Goal: Task Accomplishment & Management: Use online tool/utility

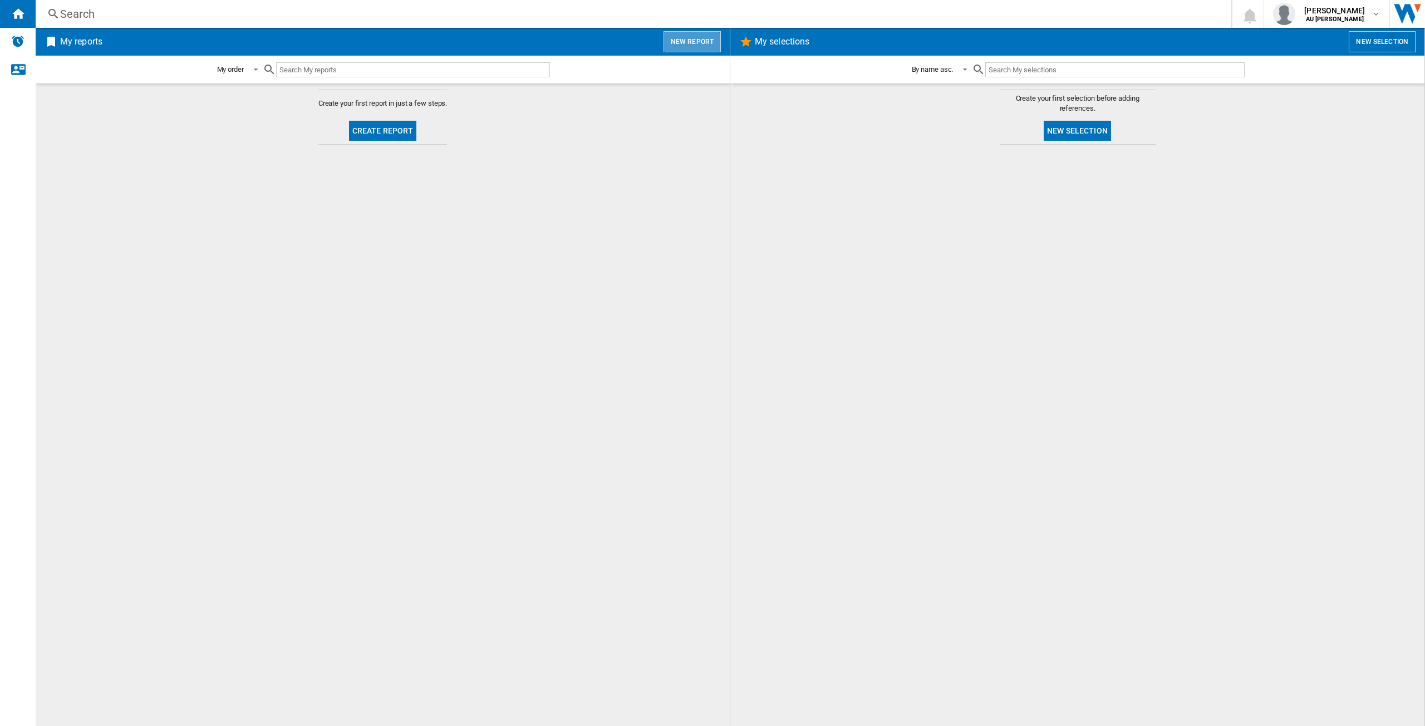
click at [681, 46] on button "New report" at bounding box center [691, 41] width 57 height 21
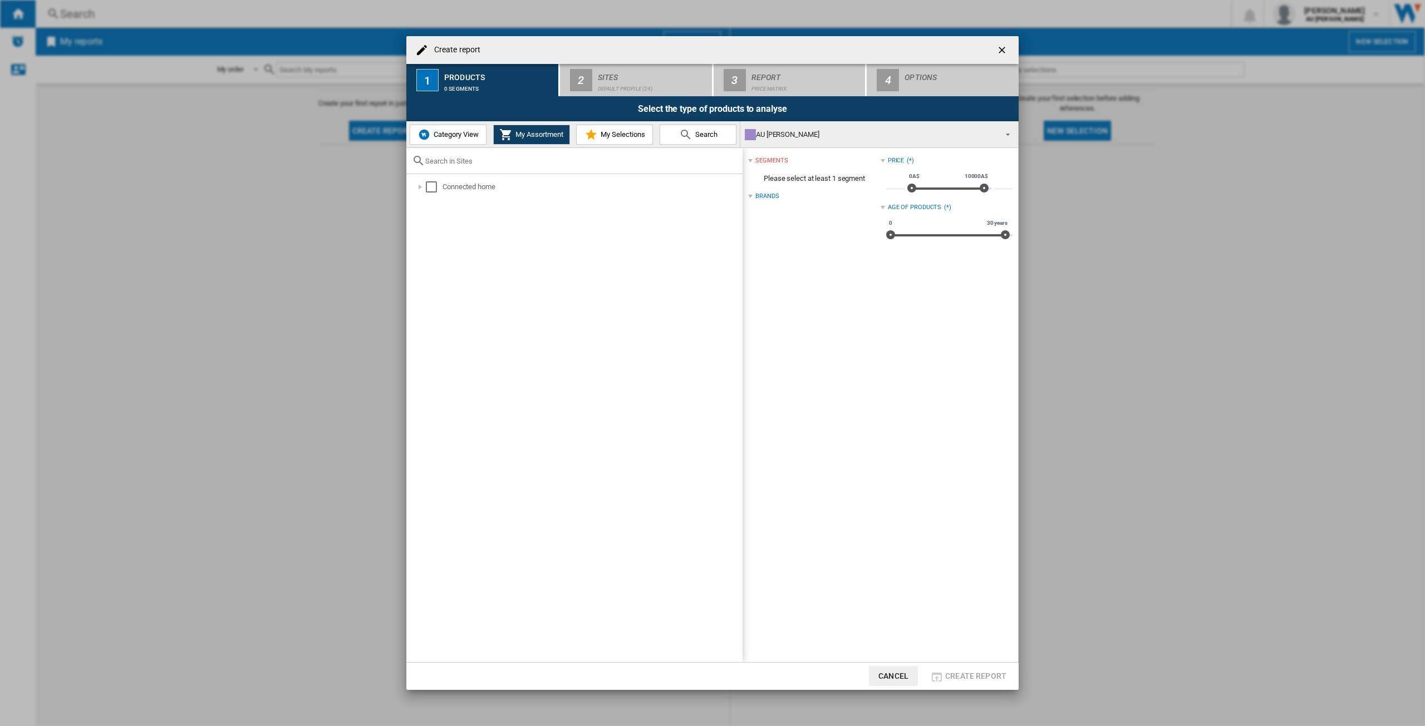
click at [1007, 47] on ng-md-icon "getI18NText('BUTTONS.CLOSE_DIALOG')" at bounding box center [1002, 51] width 13 height 13
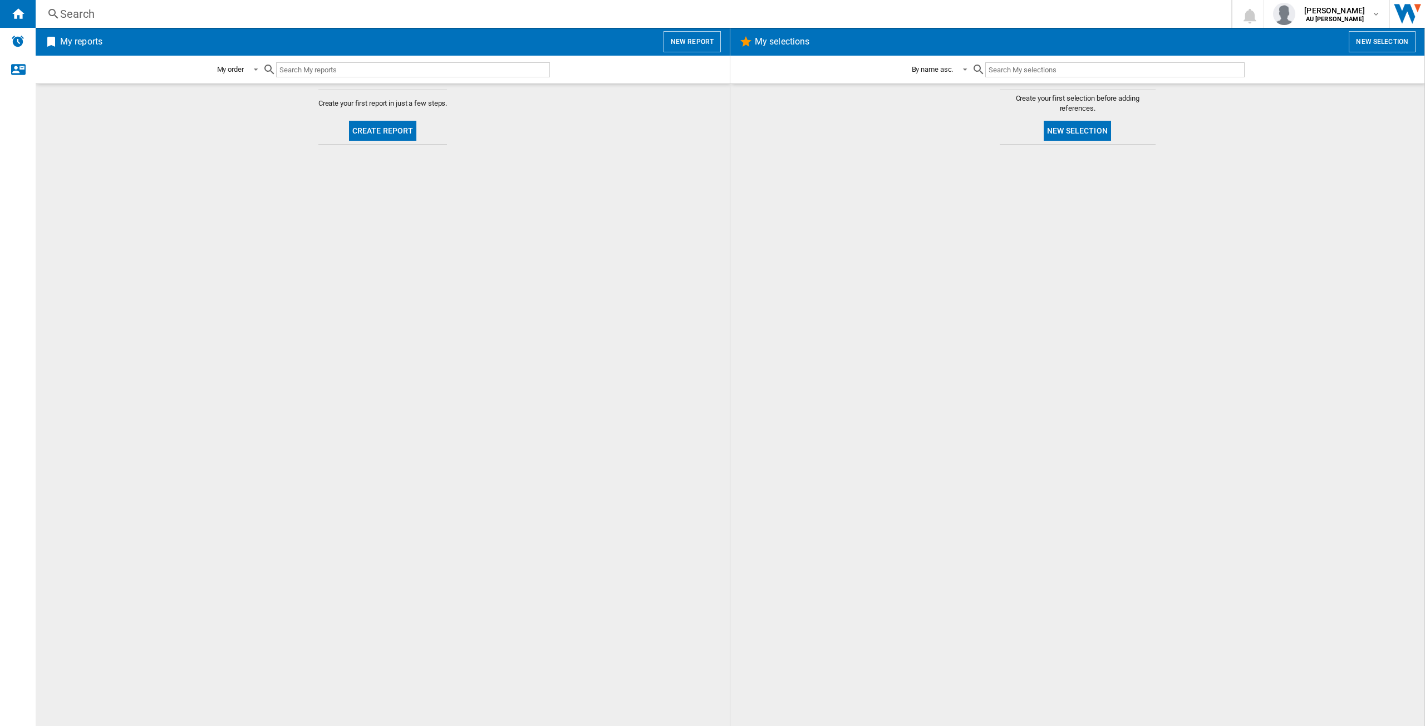
click at [1084, 135] on button "New selection" at bounding box center [1076, 131] width 67 height 20
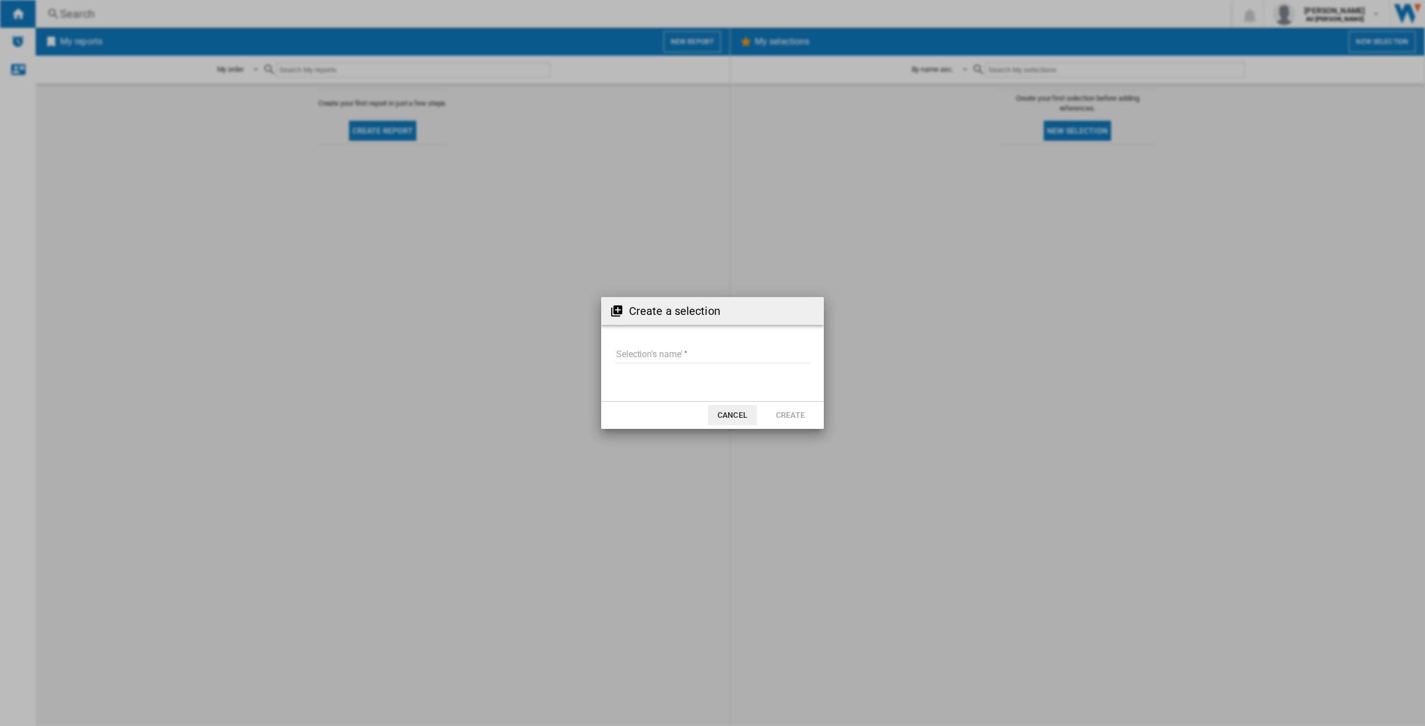
click at [699, 353] on input "Selection's name'" at bounding box center [712, 355] width 194 height 17
type input "*******"
click at [796, 422] on button "Create" at bounding box center [790, 415] width 49 height 20
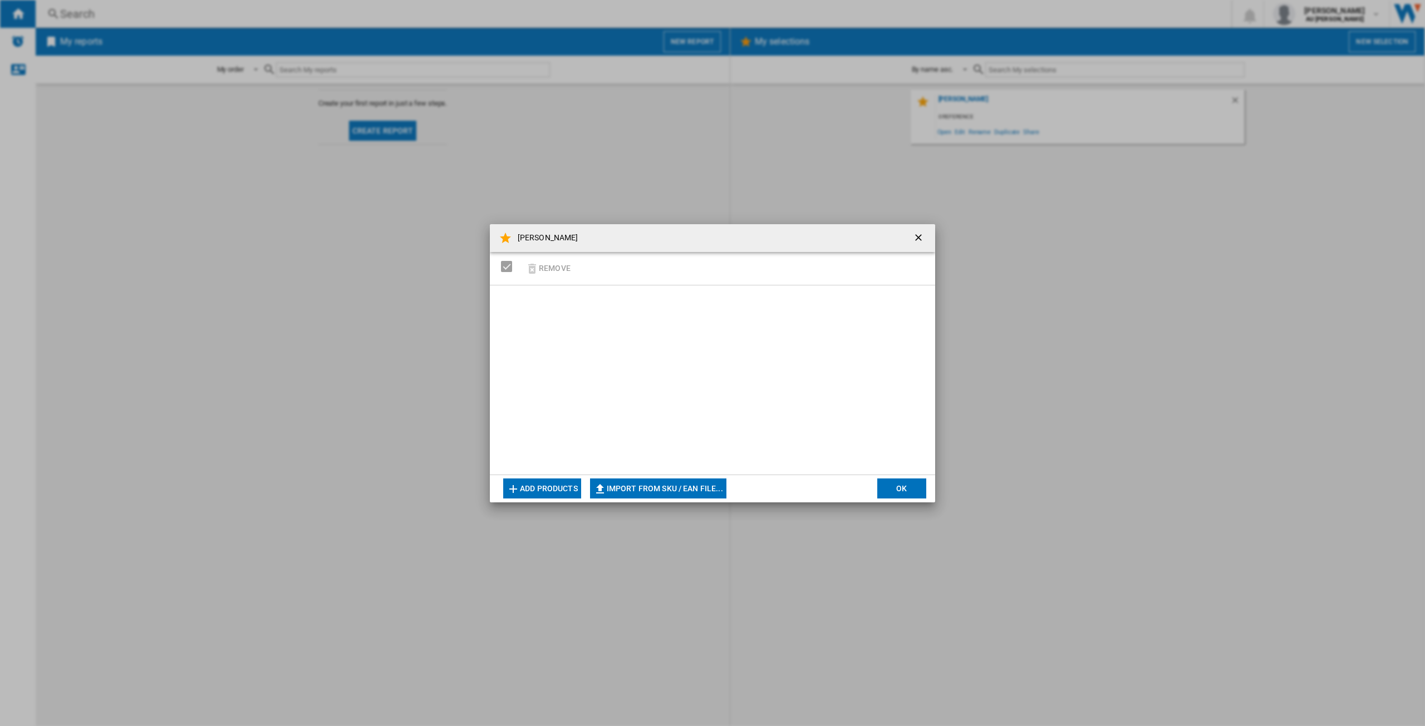
click at [917, 238] on ng-md-icon "getI18NText('BUTTONS.CLOSE_DIALOG')" at bounding box center [919, 238] width 13 height 13
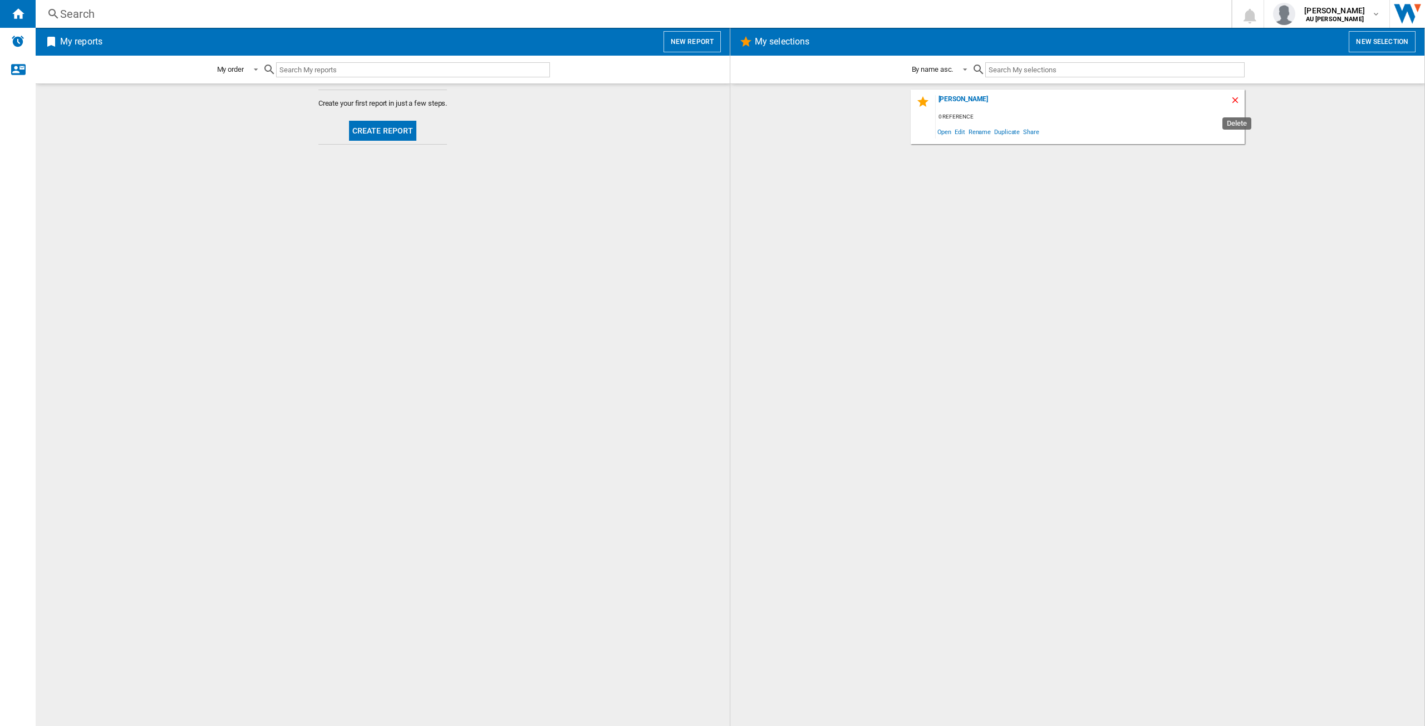
click at [1241, 103] on ng-md-icon "Delete" at bounding box center [1236, 101] width 13 height 13
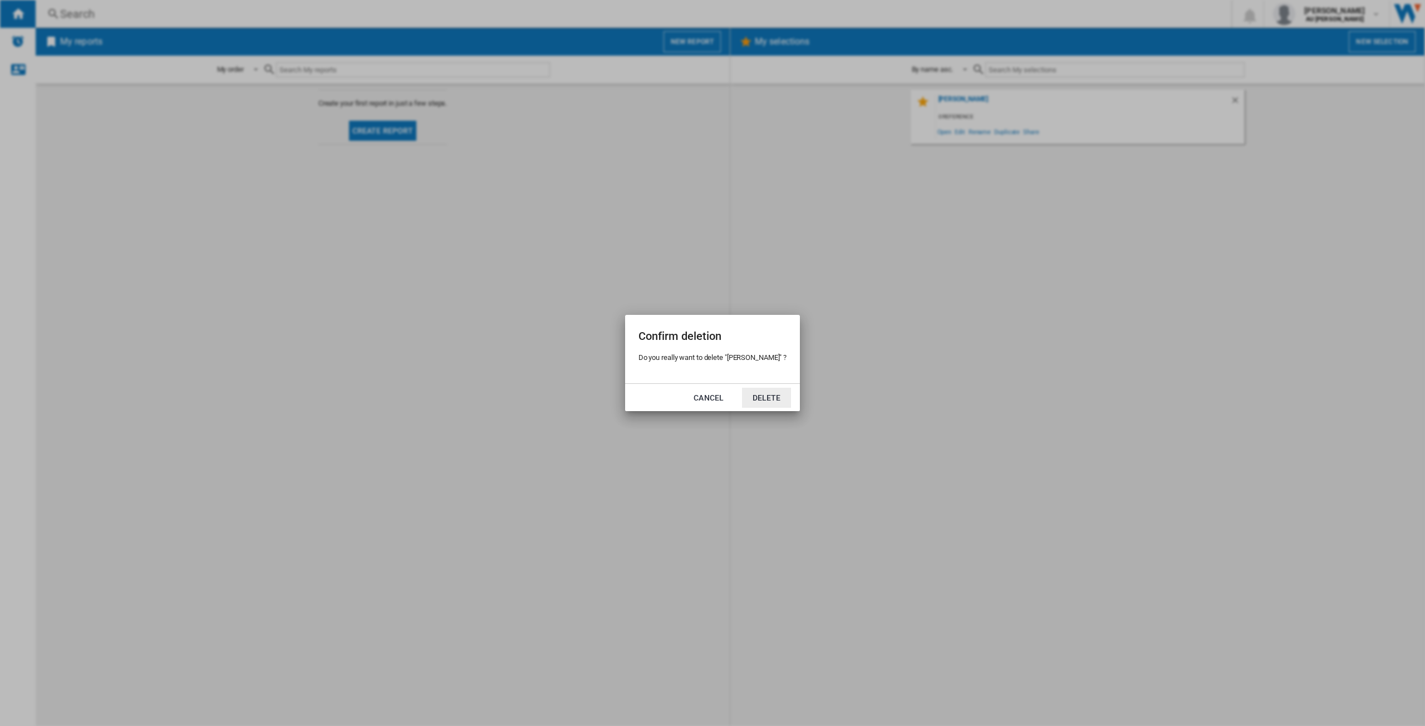
click at [750, 395] on button "Delete" at bounding box center [766, 398] width 49 height 20
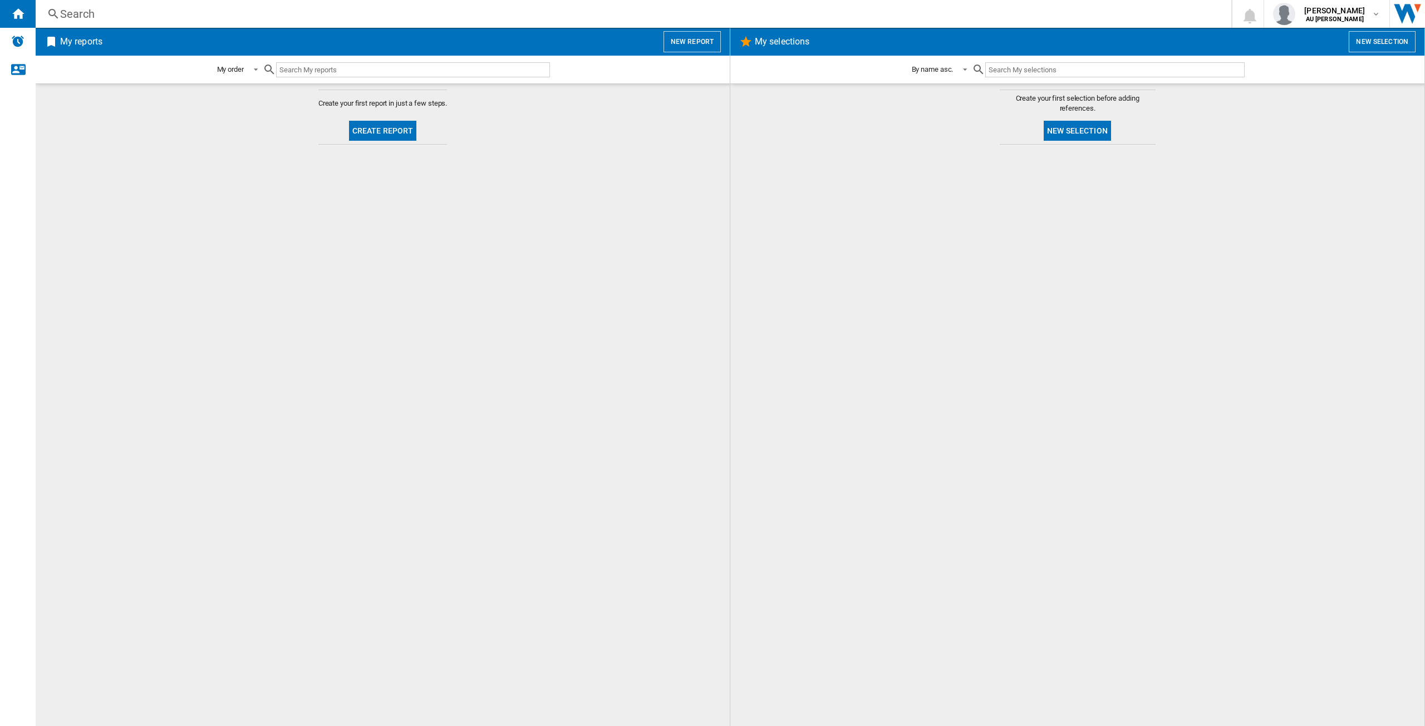
click at [672, 40] on button "New report" at bounding box center [691, 41] width 57 height 21
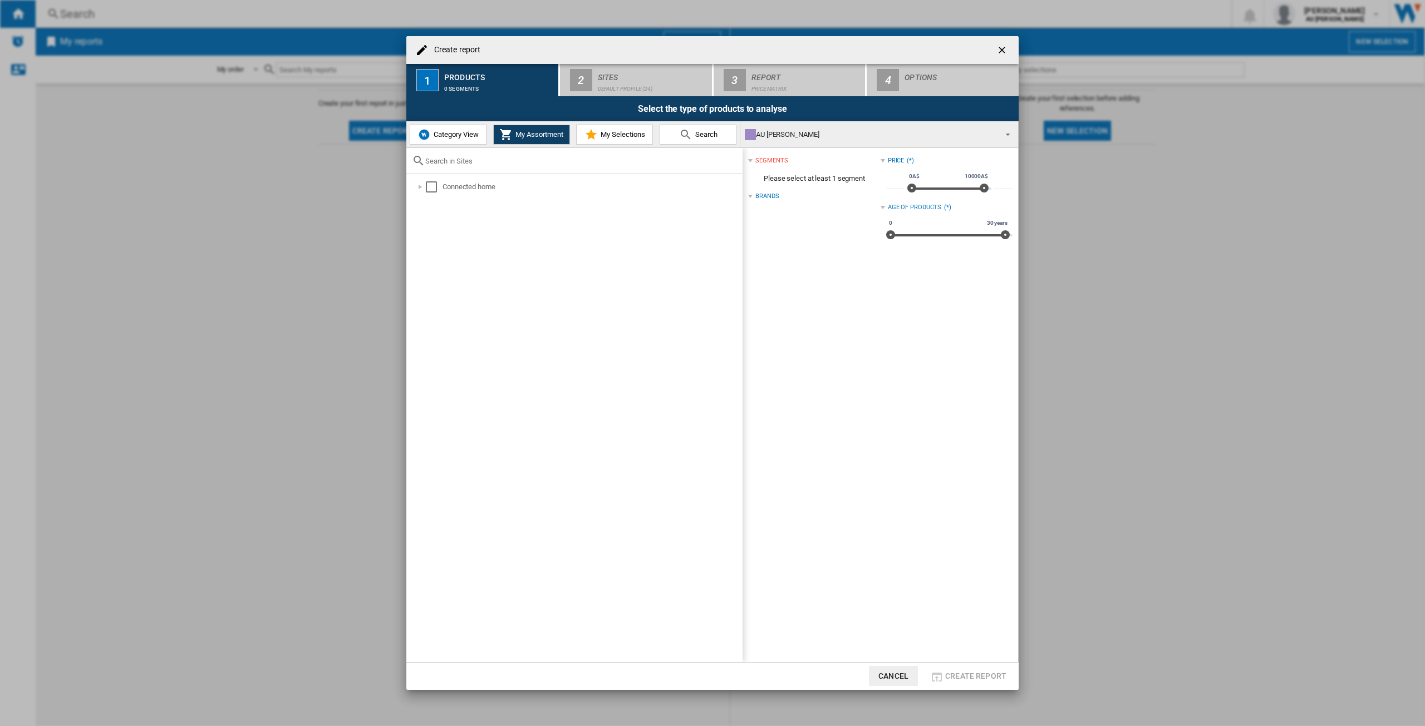
click at [464, 140] on button "Category View" at bounding box center [448, 135] width 77 height 20
click at [461, 161] on input "text" at bounding box center [581, 161] width 312 height 8
click at [429, 185] on ng-md-icon at bounding box center [432, 187] width 13 height 13
click at [404, 190] on div "Create report 1 Products 0 catalogs 2 Sites Default profile (24) 3 Report Price…" at bounding box center [712, 363] width 1425 height 726
click at [412, 189] on div "Select" at bounding box center [414, 188] width 11 height 11
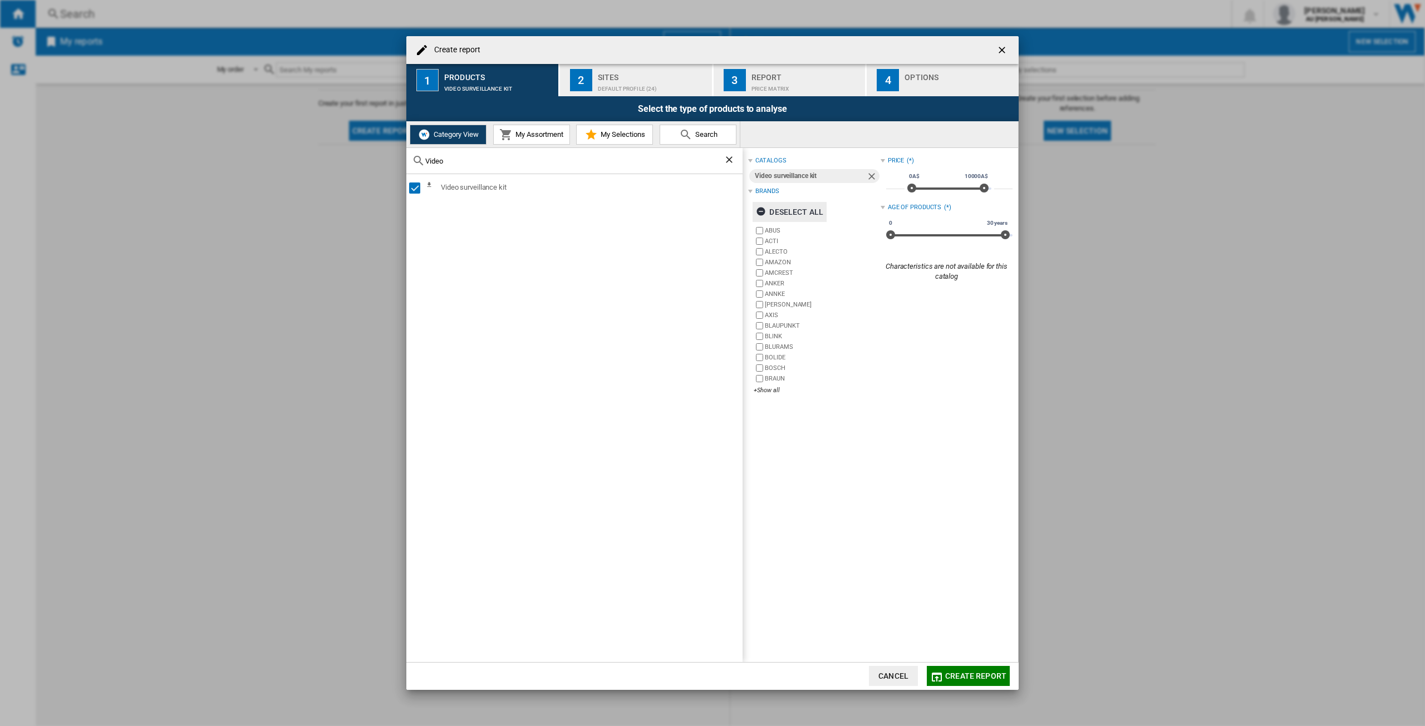
click at [757, 211] on ng-md-icon "button" at bounding box center [762, 212] width 13 height 13
click at [508, 162] on input "Video" at bounding box center [574, 161] width 298 height 8
type input "V"
type input "Connected"
click at [414, 201] on div "Select" at bounding box center [414, 204] width 11 height 11
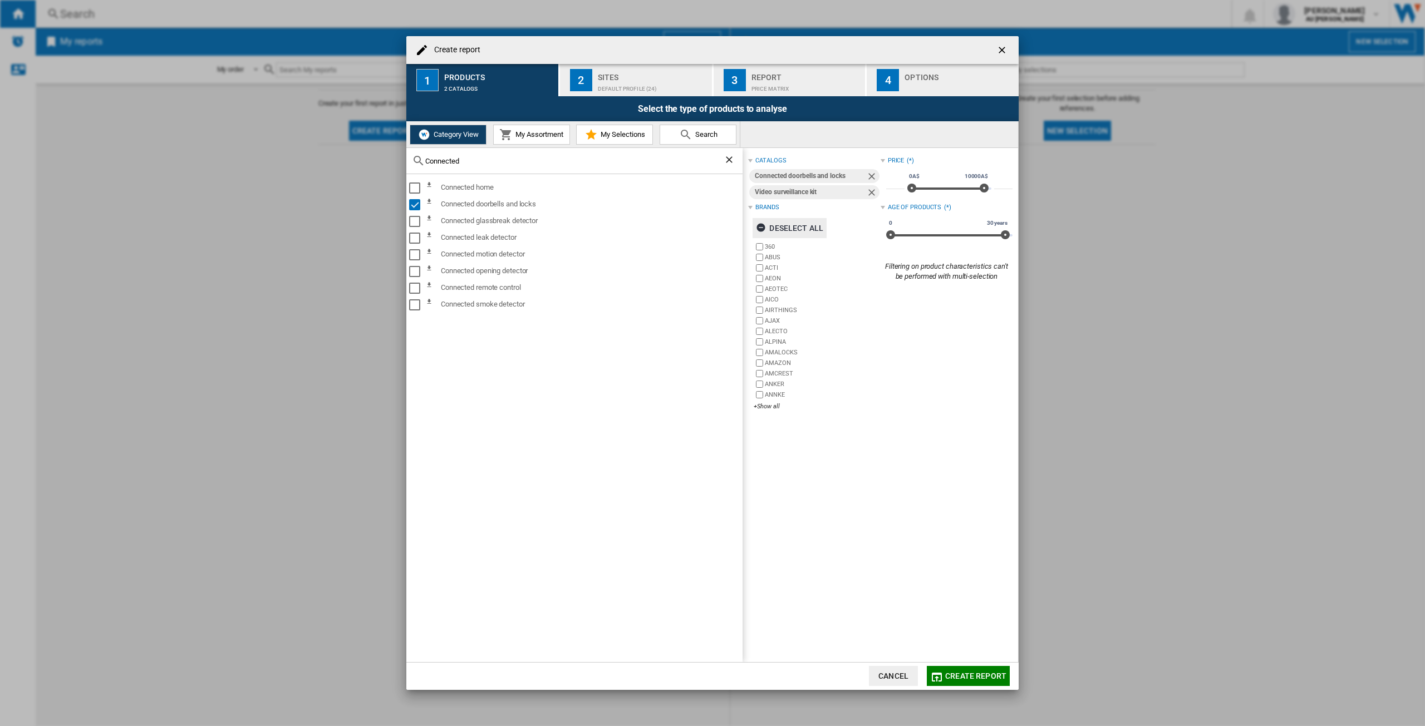
click at [763, 229] on ng-md-icon "button" at bounding box center [762, 229] width 13 height 13
click at [761, 406] on div "+Show all" at bounding box center [816, 406] width 126 height 8
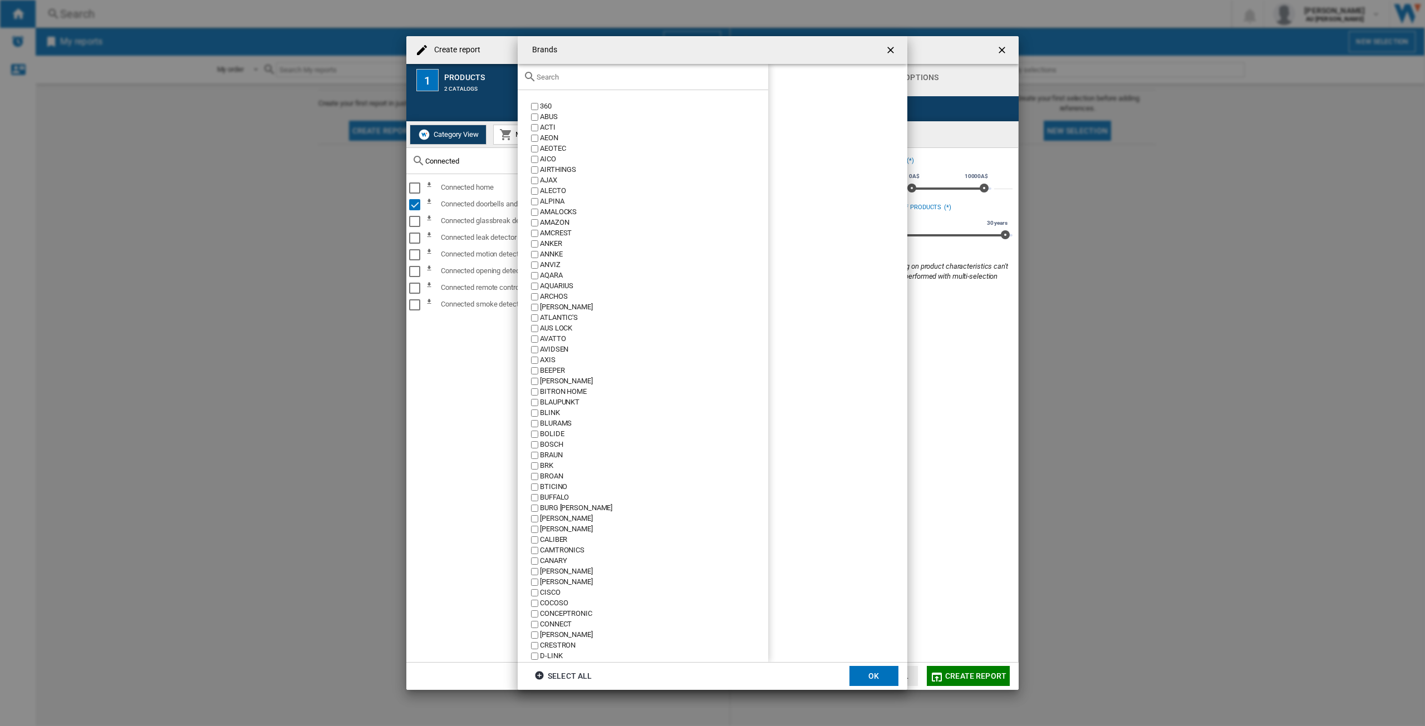
click at [549, 308] on div "[PERSON_NAME]" at bounding box center [654, 307] width 228 height 11
click at [874, 674] on button "OK" at bounding box center [873, 676] width 49 height 20
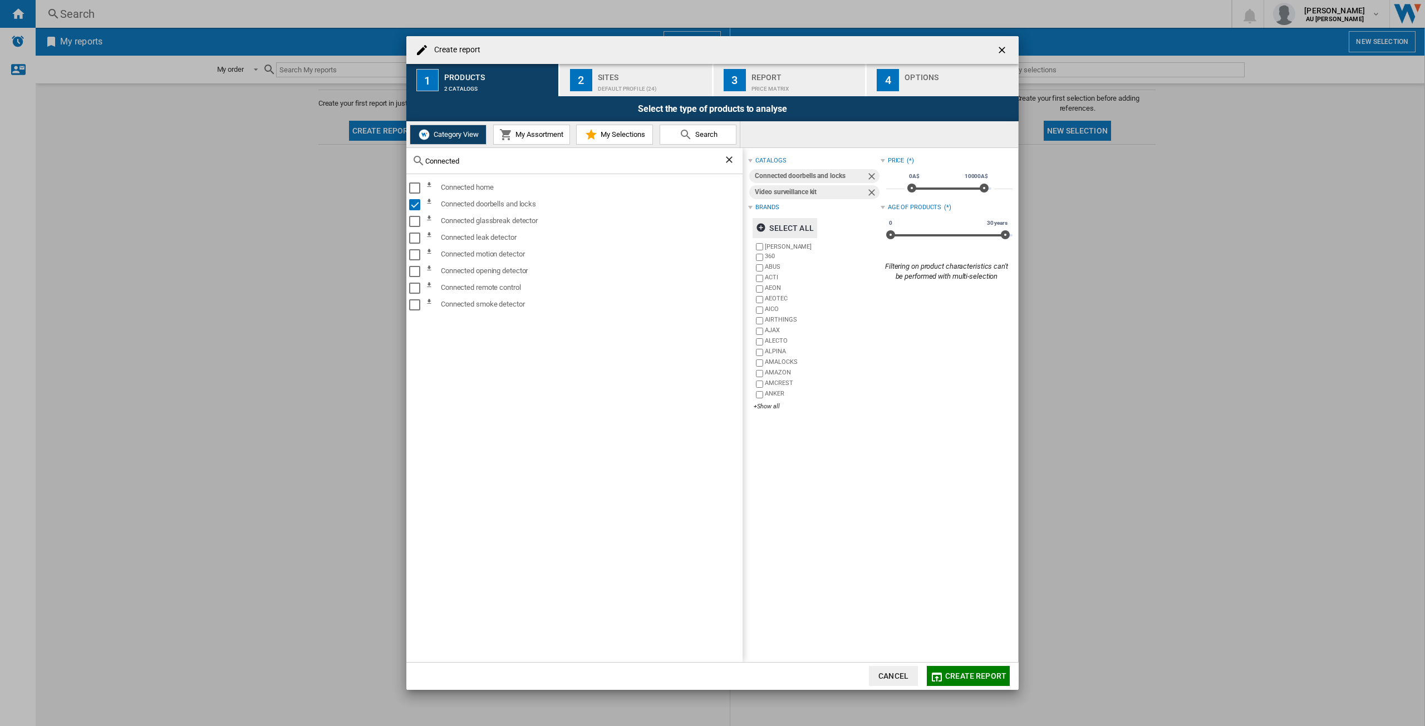
click at [780, 180] on div "Connected doorbells and locks" at bounding box center [810, 176] width 111 height 14
click at [812, 177] on div "Connected doorbells and locks" at bounding box center [810, 176] width 111 height 14
click at [990, 677] on span "Create report" at bounding box center [975, 676] width 61 height 9
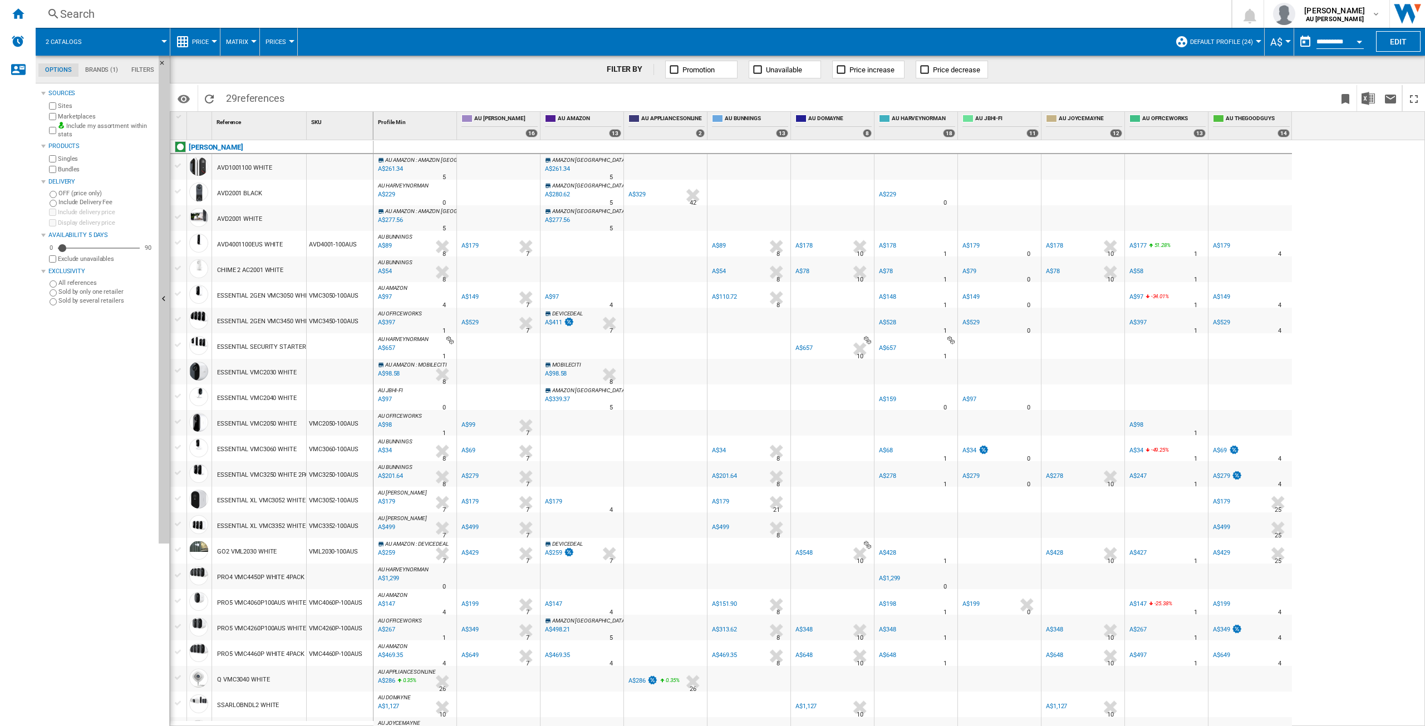
click at [237, 42] on span "Matrix" at bounding box center [237, 41] width 22 height 7
click at [248, 94] on span "Ranking" at bounding box center [244, 96] width 30 height 10
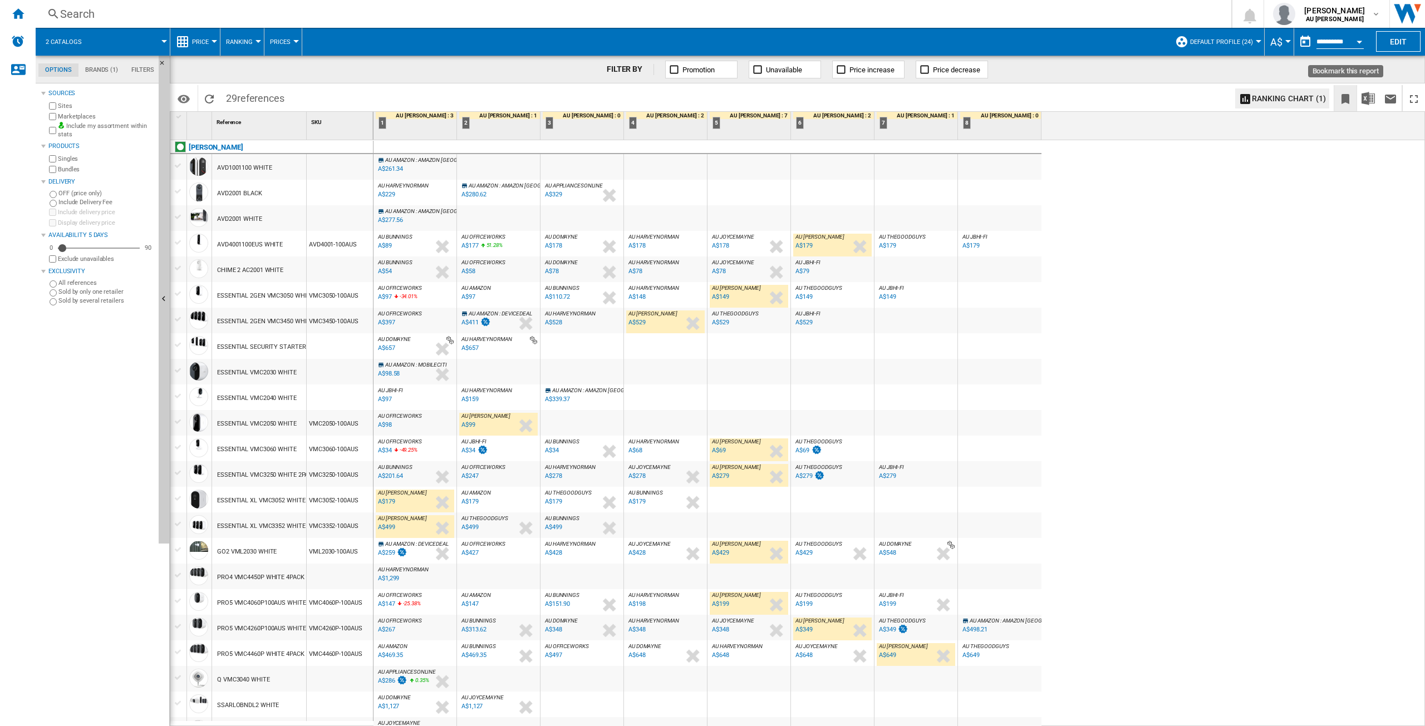
click at [1350, 100] on ng-md-icon "Bookmark this report" at bounding box center [1344, 98] width 13 height 13
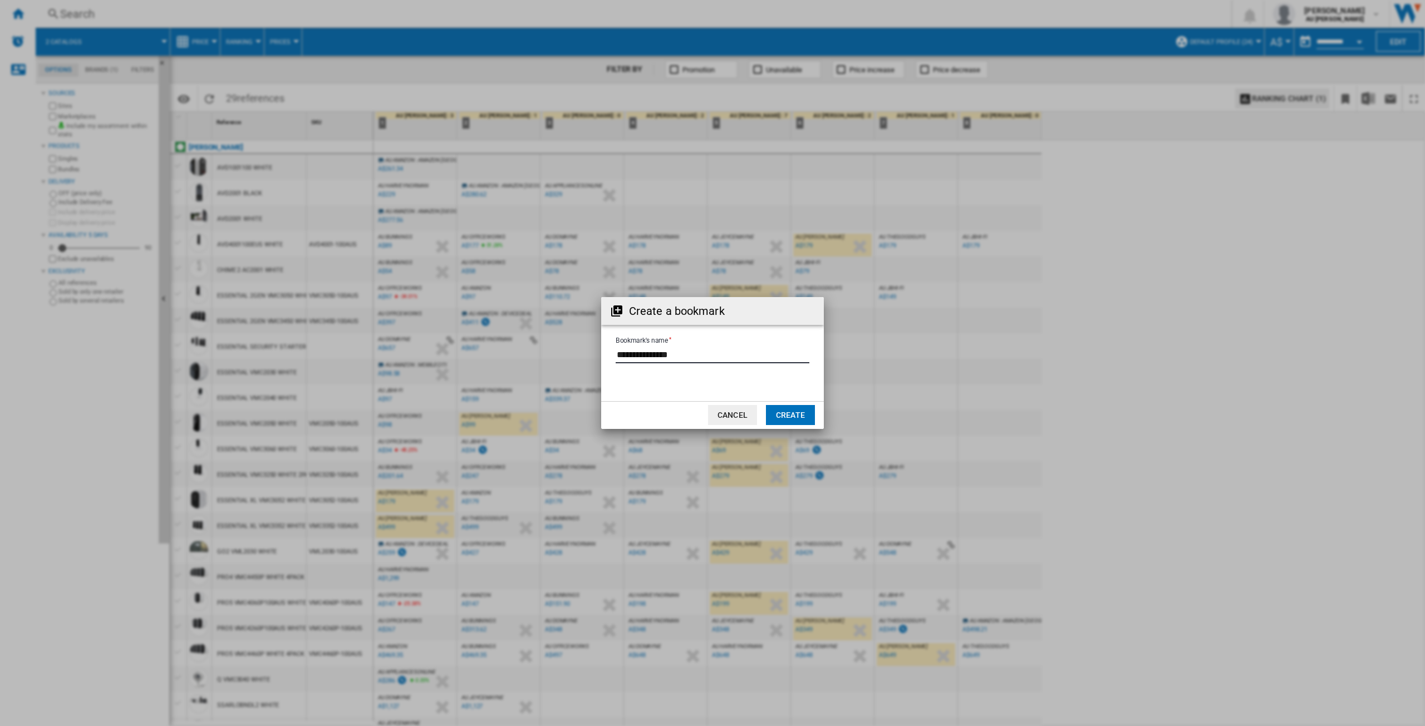
drag, startPoint x: 682, startPoint y: 356, endPoint x: 603, endPoint y: 352, distance: 79.1
click at [603, 352] on form "Bookmark's name" at bounding box center [712, 357] width 223 height 42
type input "*"
type input "**********"
click at [788, 411] on button "Create" at bounding box center [790, 415] width 49 height 20
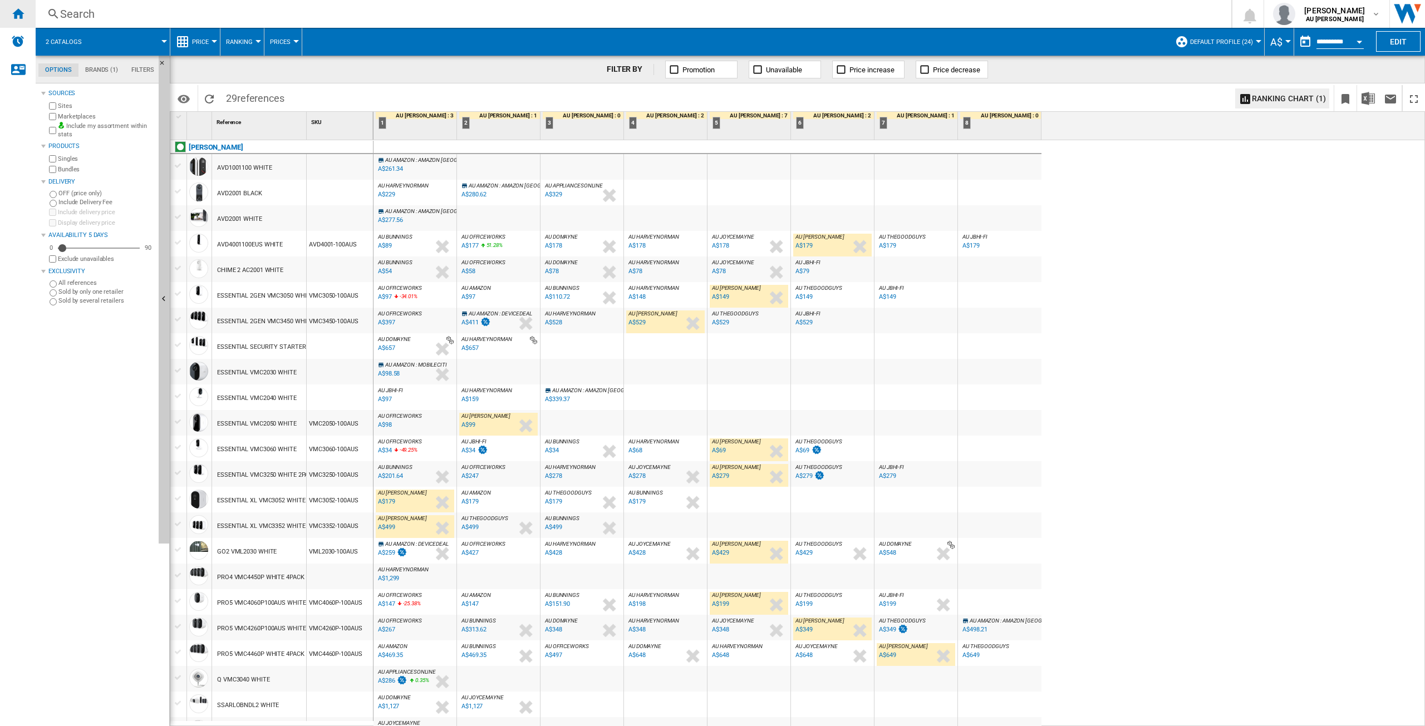
click at [26, 13] on div "Home" at bounding box center [18, 14] width 36 height 28
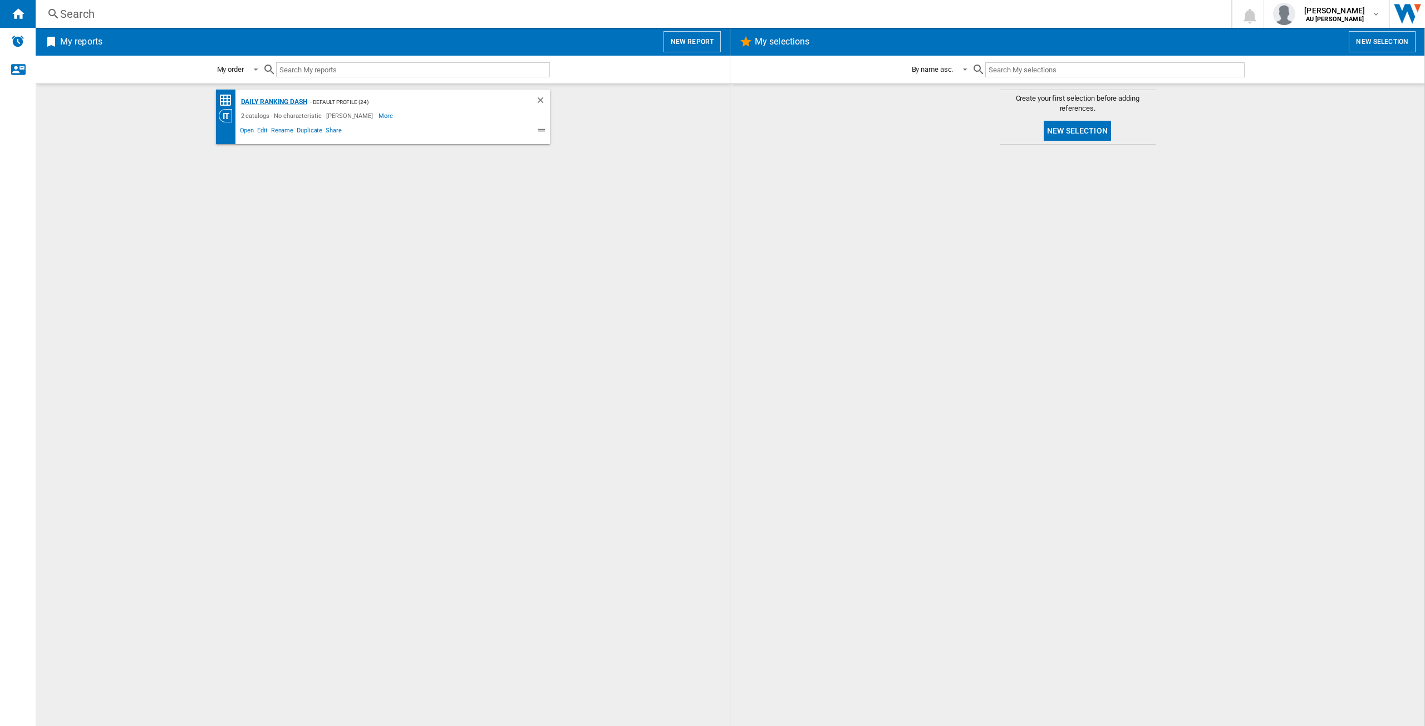
click at [281, 97] on div "Daily Ranking Dash" at bounding box center [272, 102] width 69 height 14
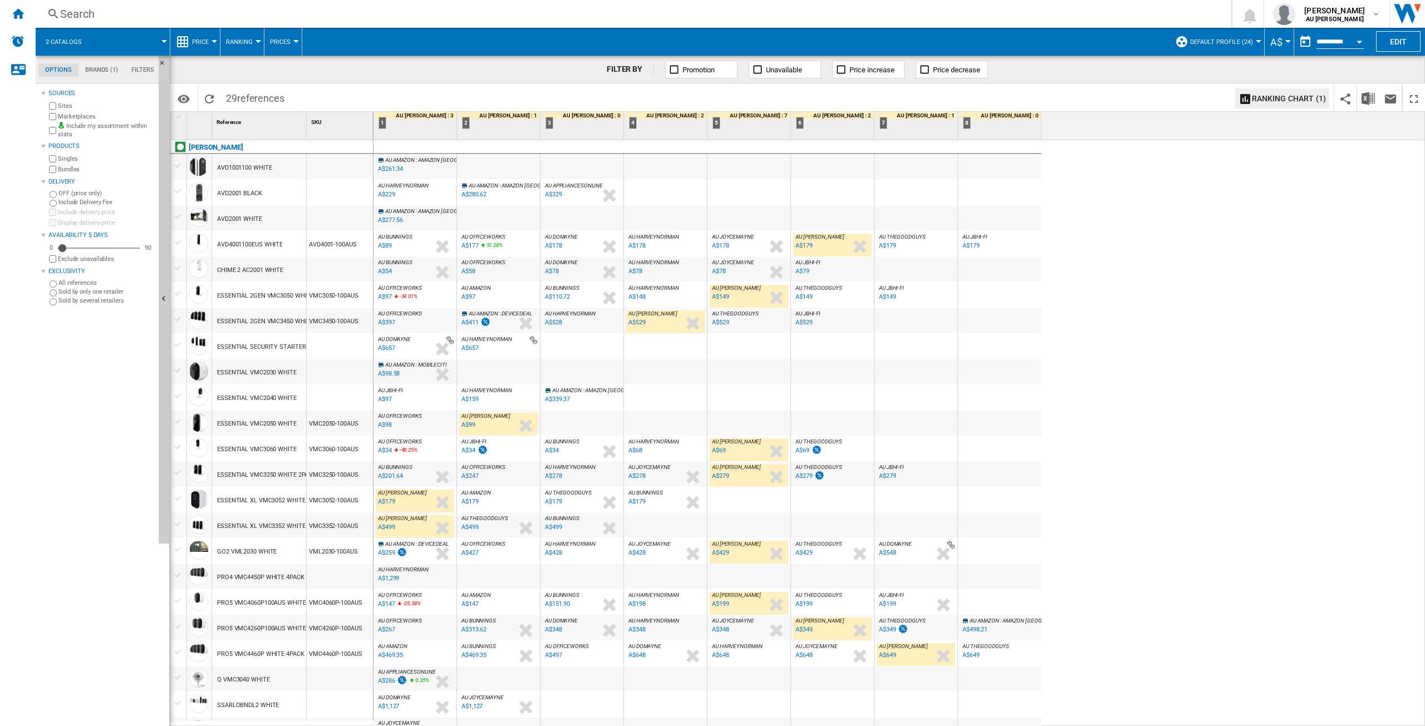
click at [333, 190] on div at bounding box center [340, 193] width 66 height 26
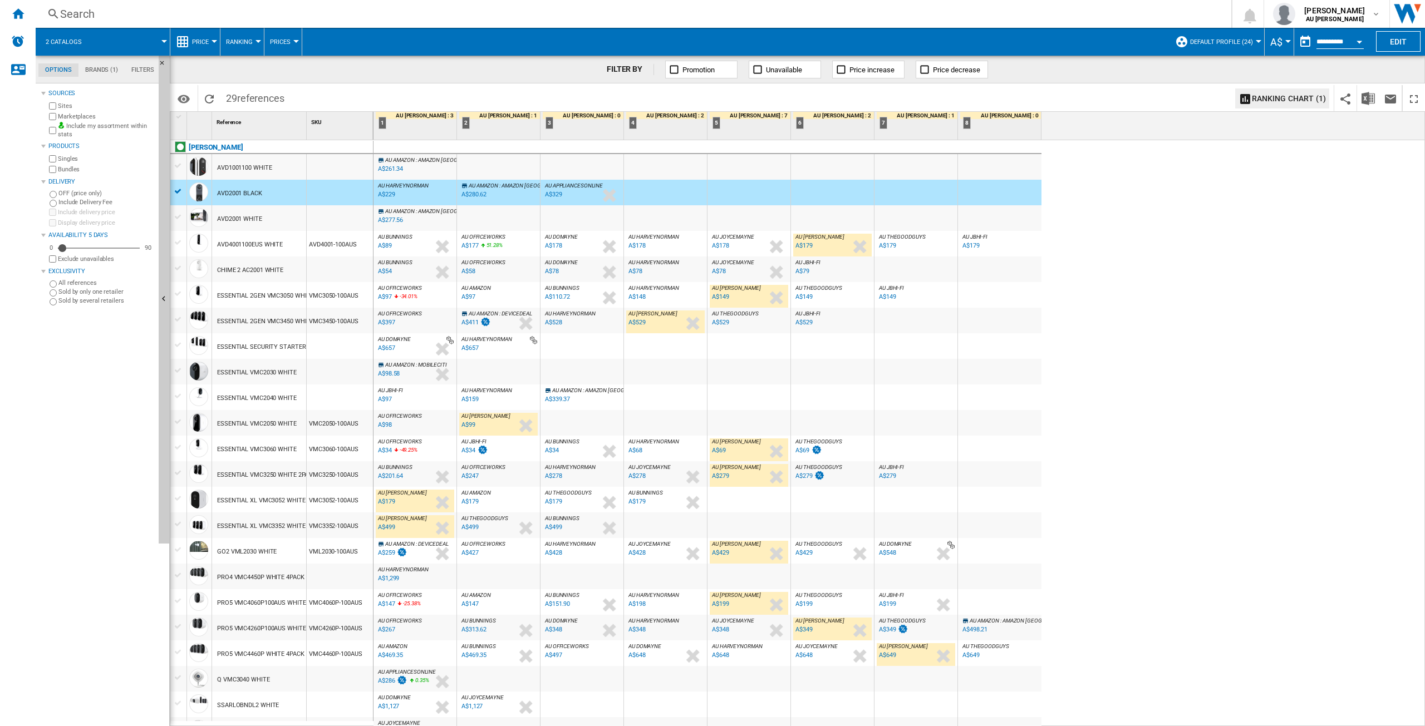
click at [333, 130] on div "SKU 1" at bounding box center [340, 126] width 67 height 28
click at [335, 124] on div "SKU 1" at bounding box center [341, 120] width 64 height 17
click at [340, 120] on div "SKU 1" at bounding box center [341, 120] width 64 height 17
click at [343, 129] on div "SKU 1" at bounding box center [340, 126] width 67 height 28
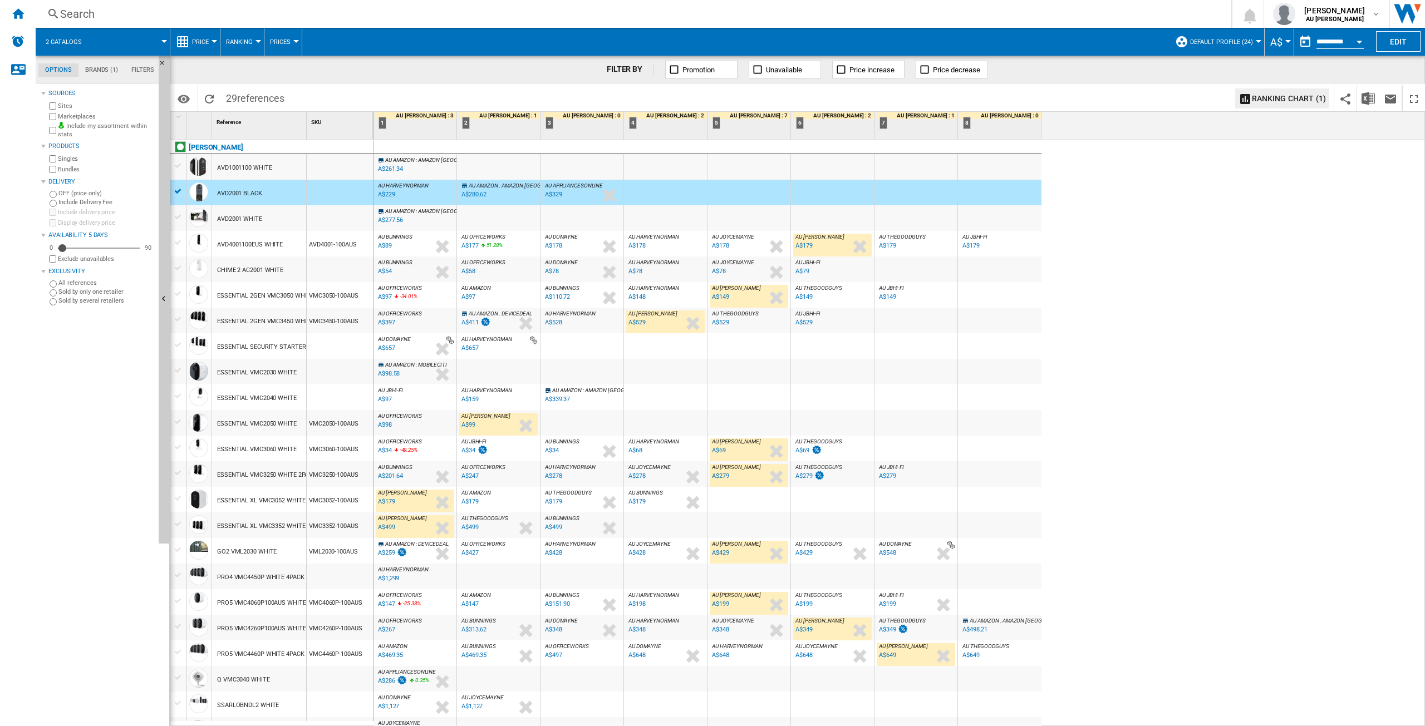
click at [174, 191] on div at bounding box center [179, 191] width 12 height 10
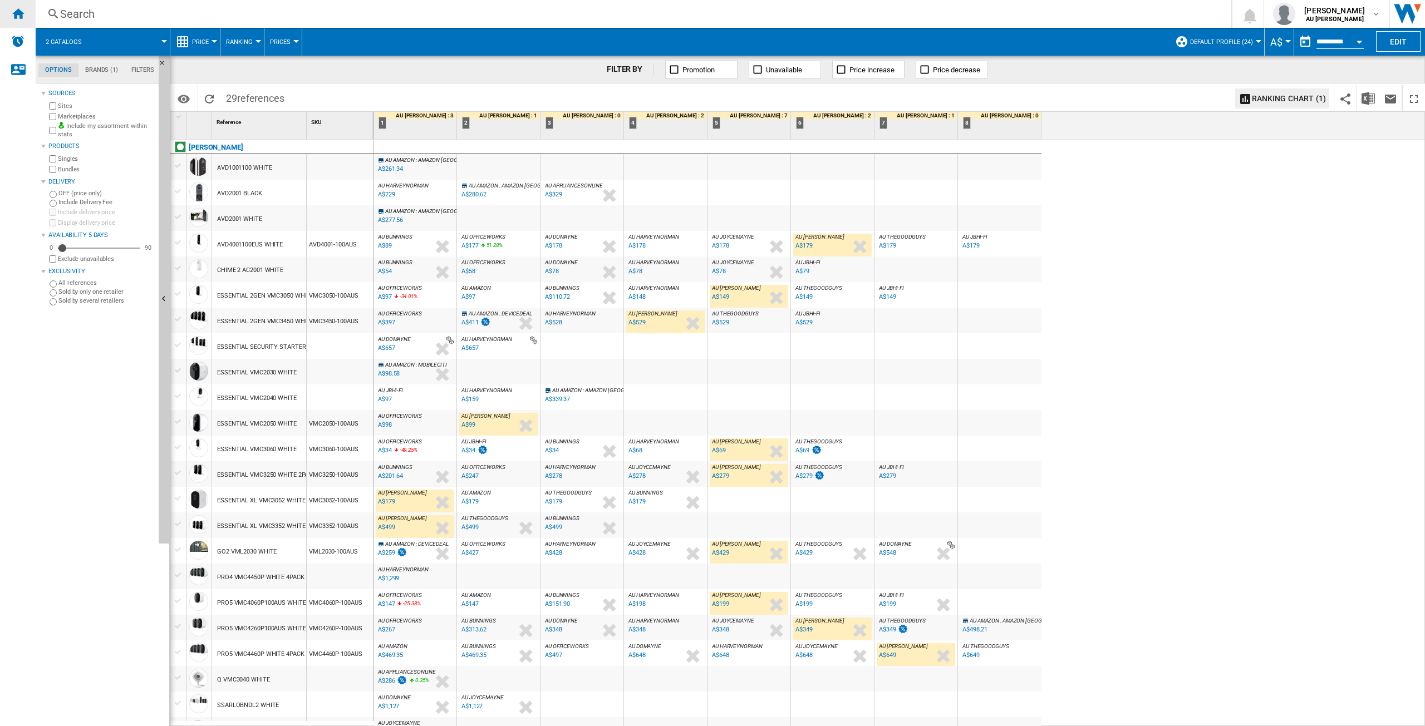
click at [21, 12] on ng-md-icon "Home" at bounding box center [17, 13] width 13 height 13
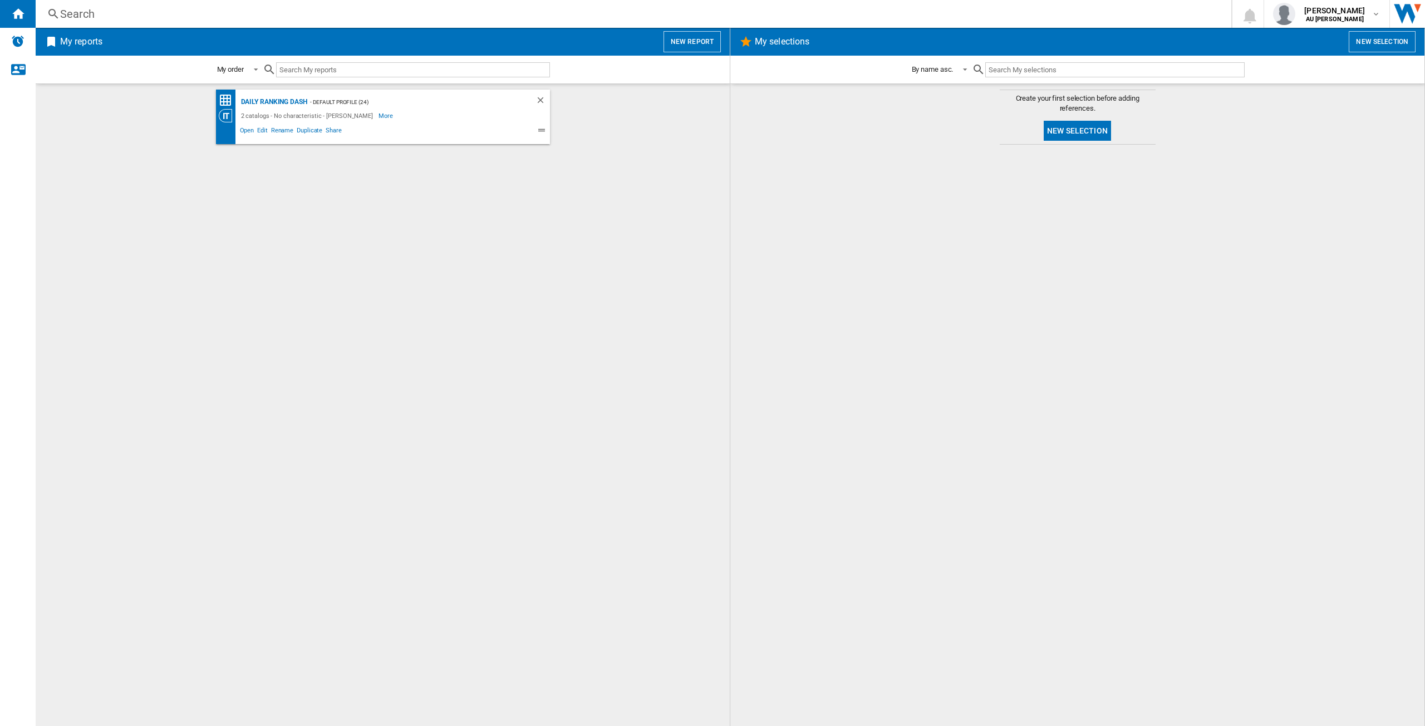
click at [326, 73] on input "text" at bounding box center [413, 69] width 274 height 15
type input "A"
click at [727, 167] on md-content "Daily Ranking Dash - Default profile (24) 2 catalogs - No characteristic - [PER…" at bounding box center [383, 404] width 694 height 643
click at [704, 160] on div "Daily Ranking Dash - Default profile (24) 2 catalogs - No characteristic - [PER…" at bounding box center [383, 405] width 672 height 631
click at [406, 60] on div at bounding box center [406, 70] width 287 height 26
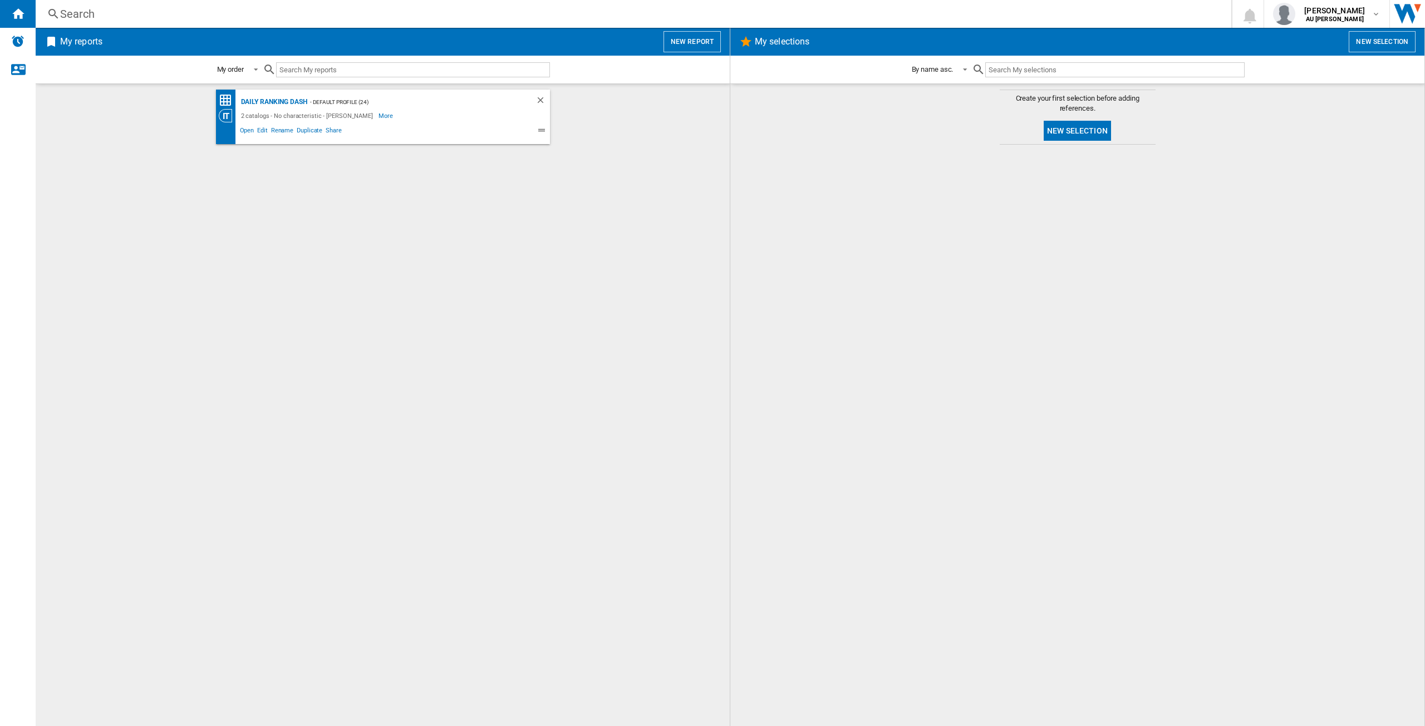
click at [406, 68] on input "text" at bounding box center [413, 69] width 274 height 15
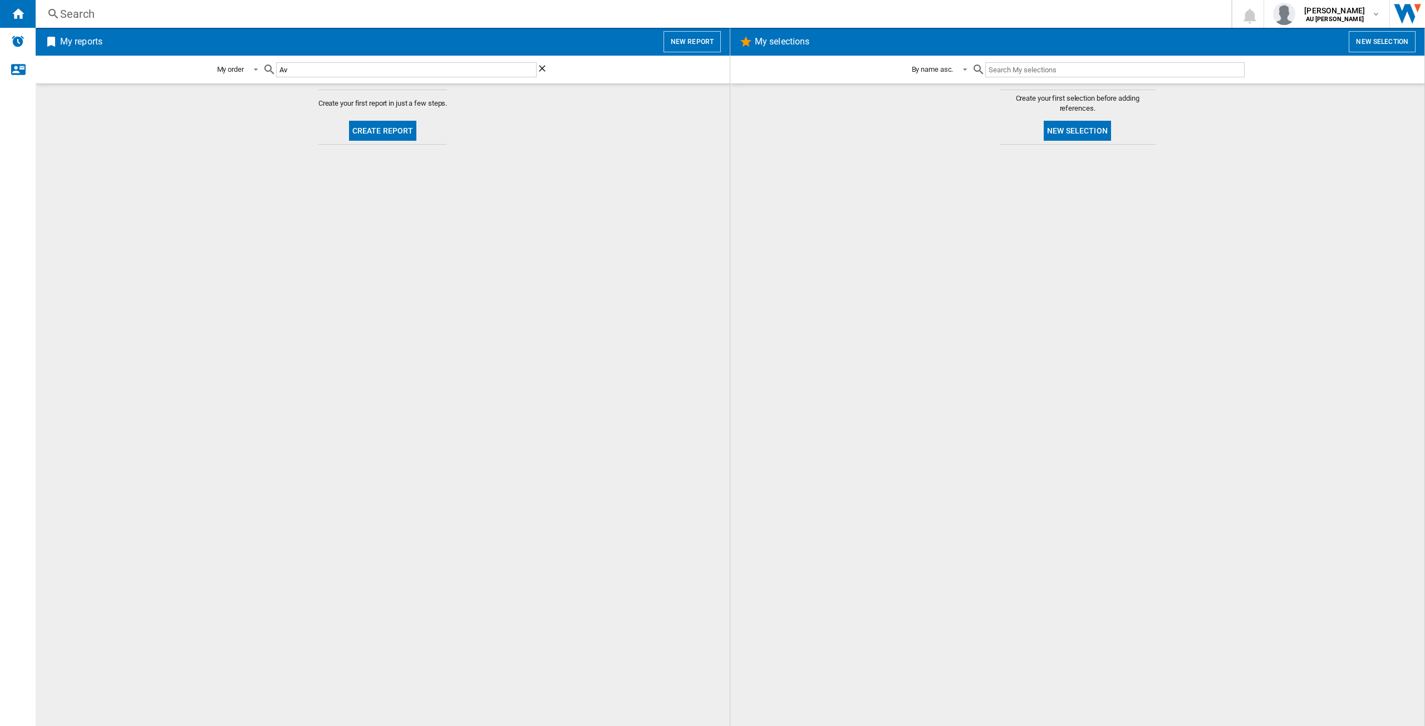
type input "A"
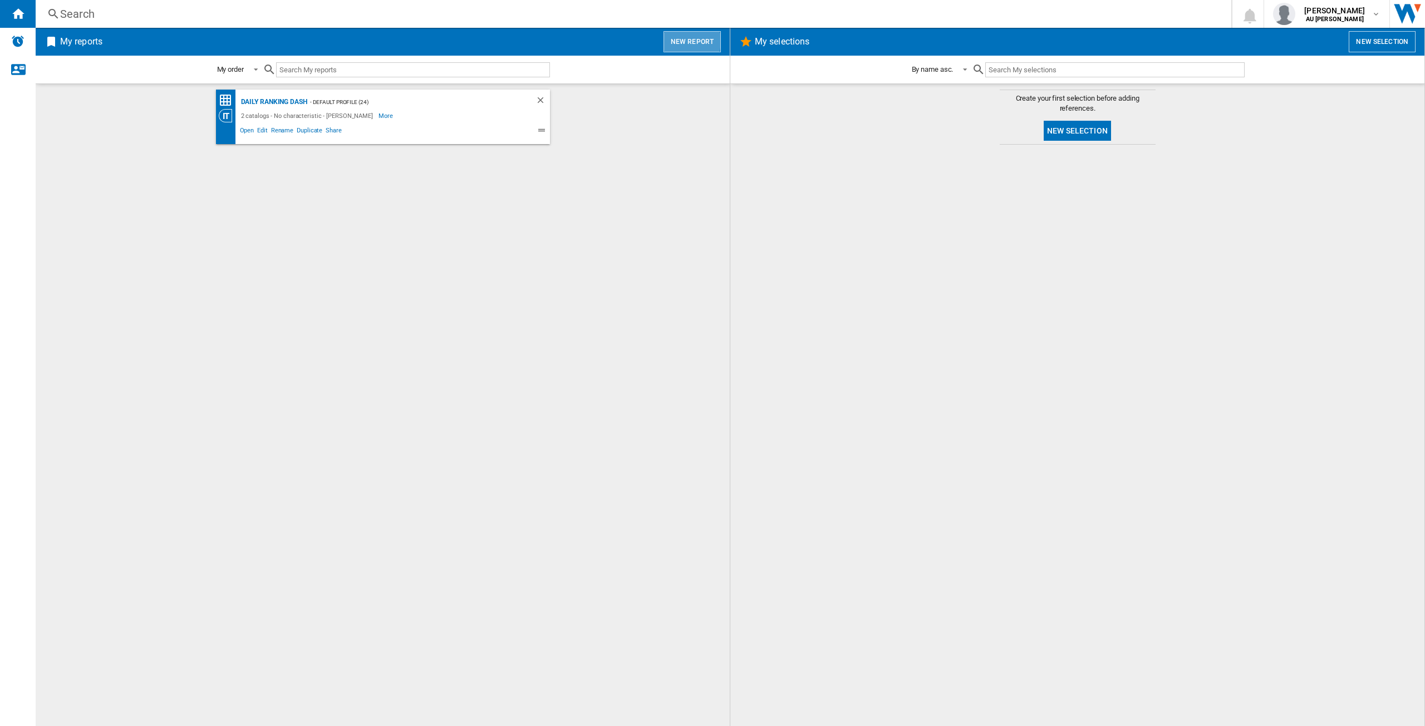
click at [680, 41] on button "New report" at bounding box center [691, 41] width 57 height 21
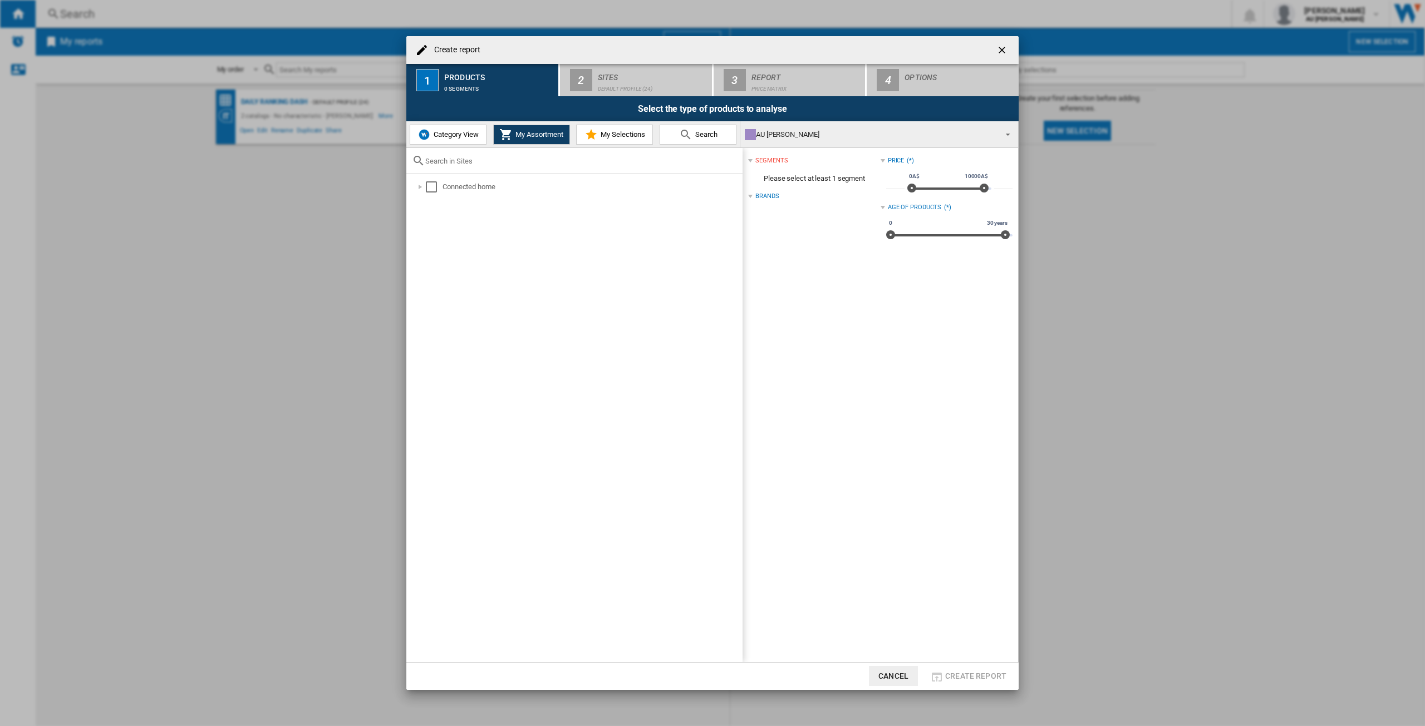
click at [677, 131] on button "Search" at bounding box center [697, 135] width 77 height 20
click at [545, 160] on input "Create report ..." at bounding box center [581, 161] width 312 height 8
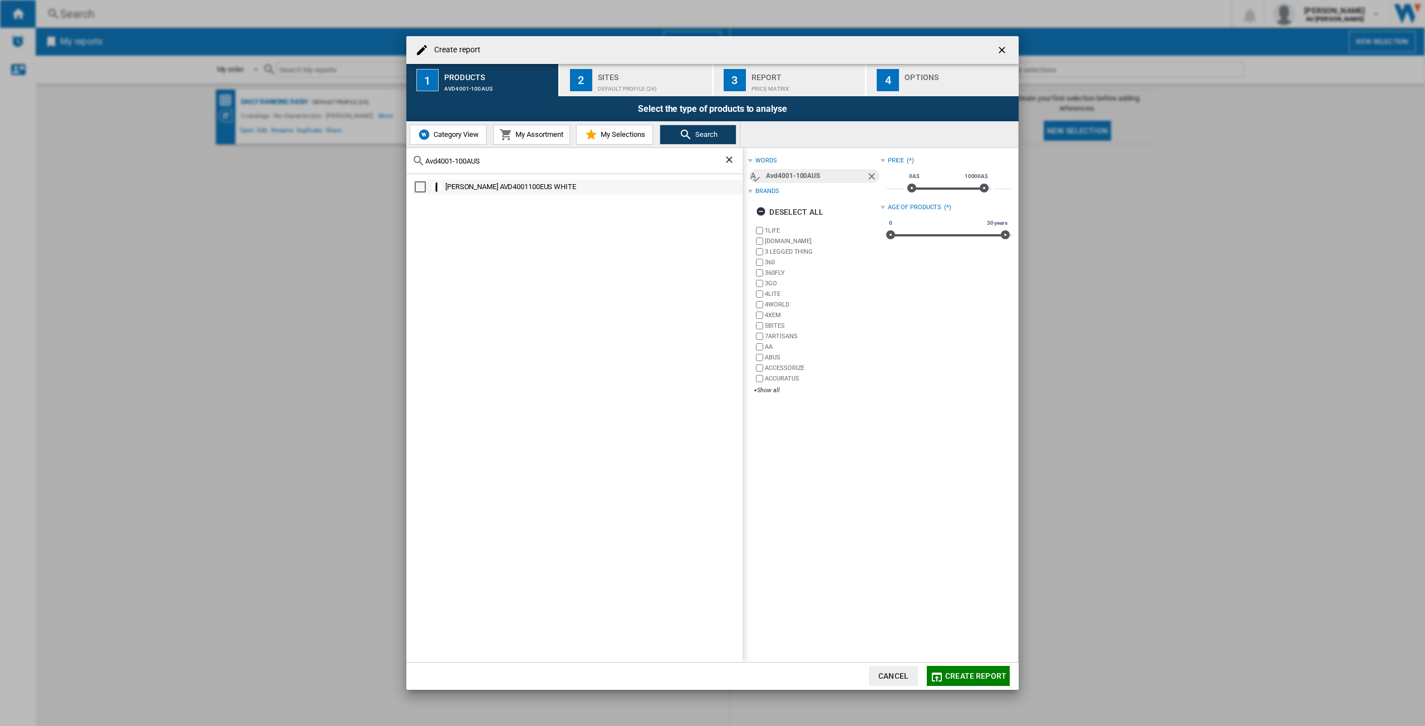
type input "Avd4001-100AUS"
click at [422, 183] on div "Select" at bounding box center [420, 186] width 11 height 11
click at [953, 675] on span "Create report" at bounding box center [975, 676] width 61 height 9
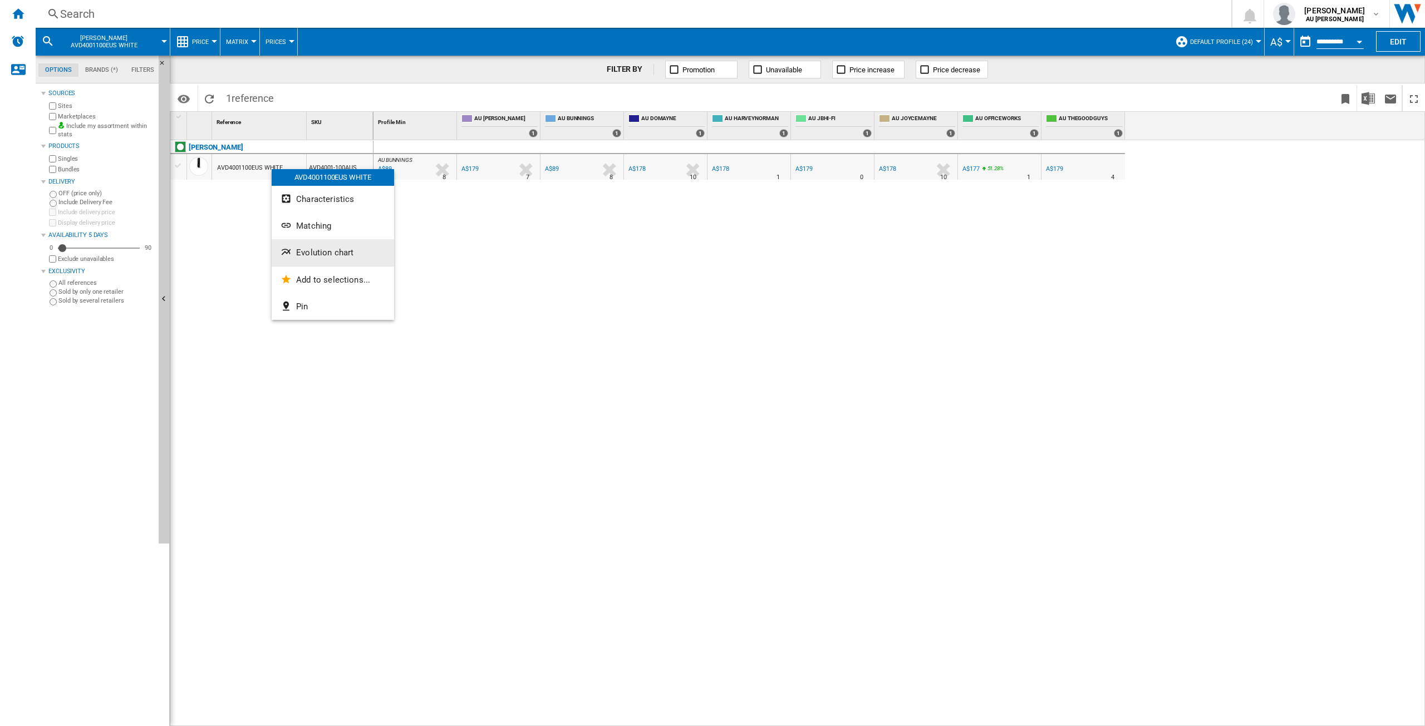
click at [312, 252] on span "Evolution chart" at bounding box center [324, 253] width 57 height 10
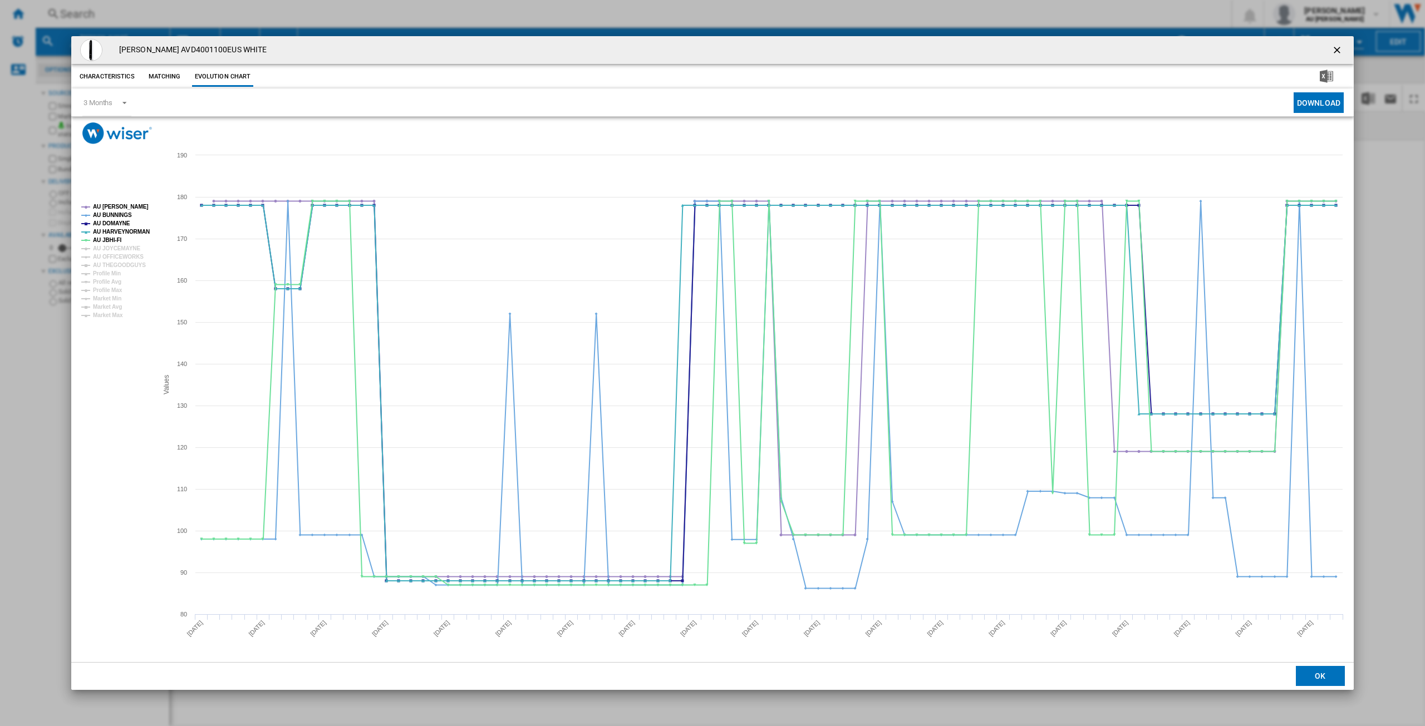
click at [1341, 47] on ng-md-icon "getI18NText('BUTTONS.CLOSE_DIALOG')" at bounding box center [1337, 51] width 13 height 13
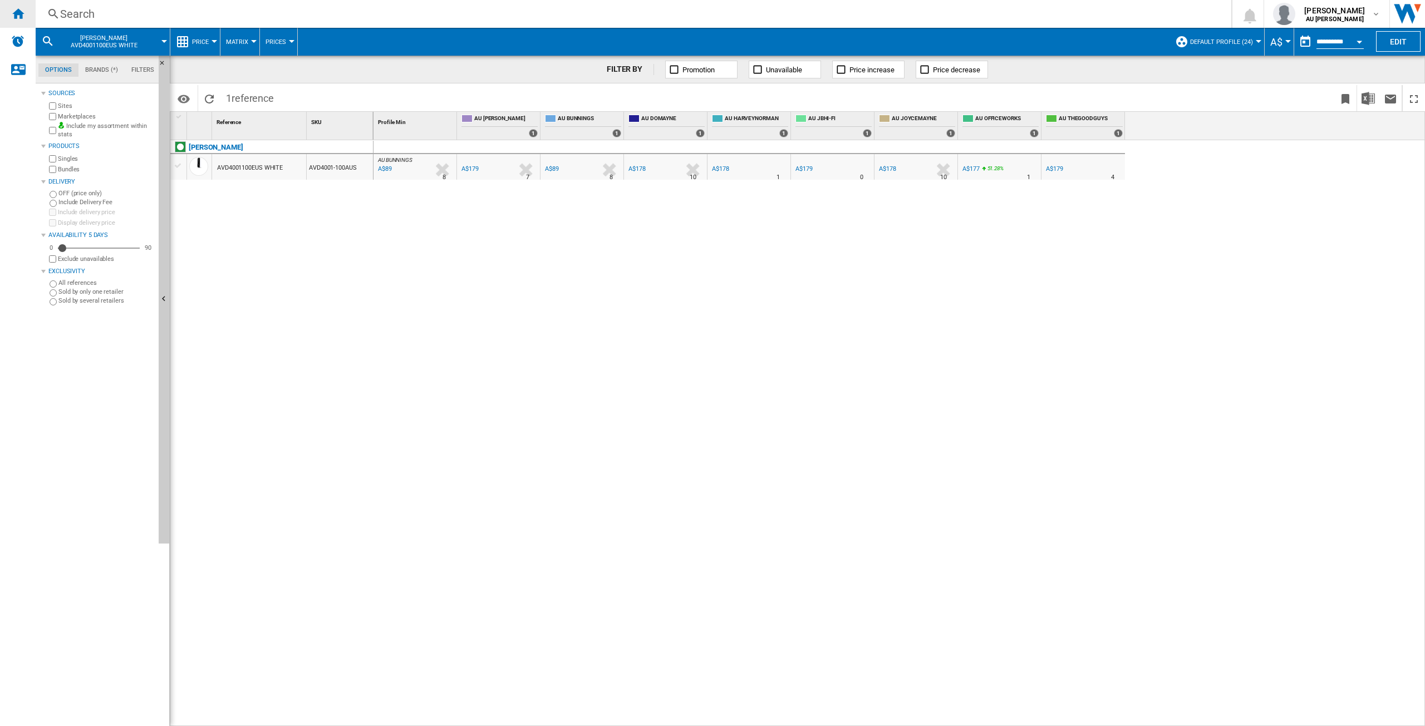
click at [7, 10] on div "Home" at bounding box center [18, 14] width 36 height 28
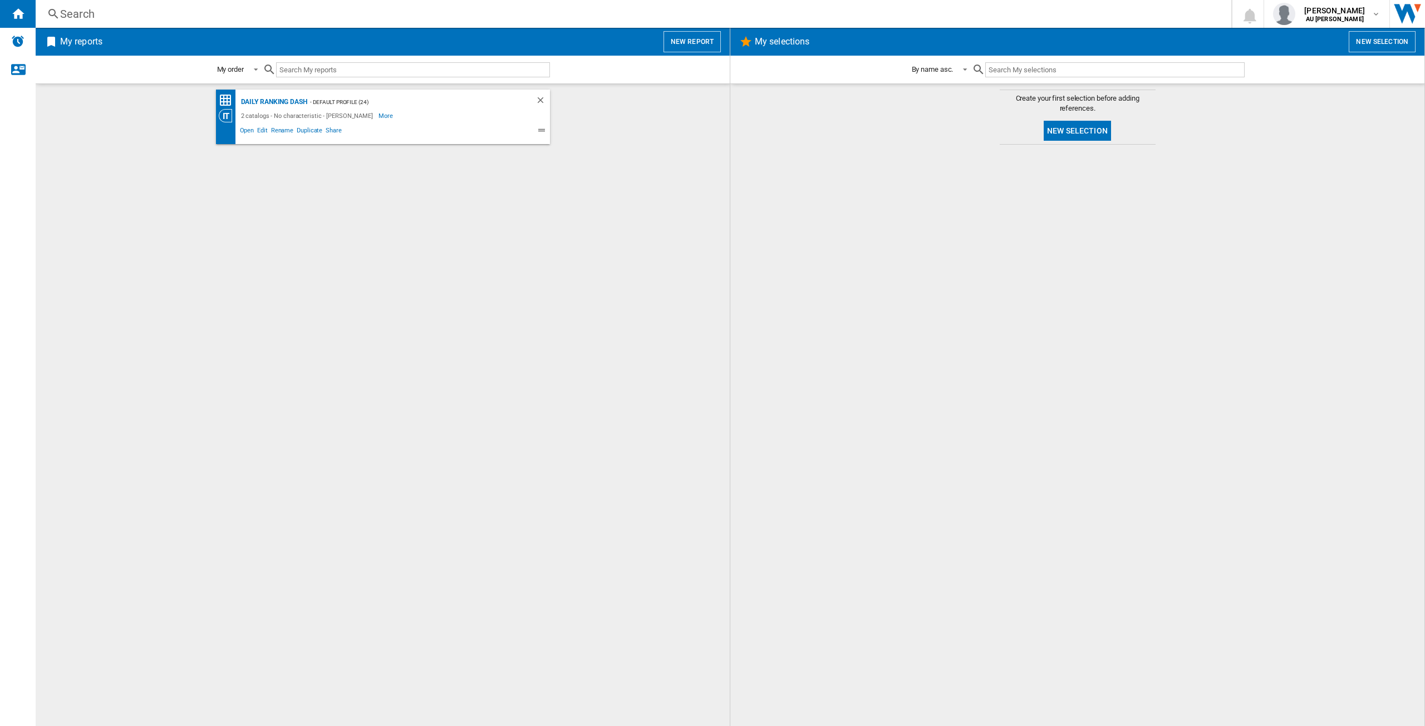
click at [601, 26] on div "Search Search 0 [PERSON_NAME] AU [GEOGRAPHIC_DATA] AU [GEOGRAPHIC_DATA] My sett…" at bounding box center [730, 14] width 1389 height 28
click at [677, 36] on button "New report" at bounding box center [691, 41] width 57 height 21
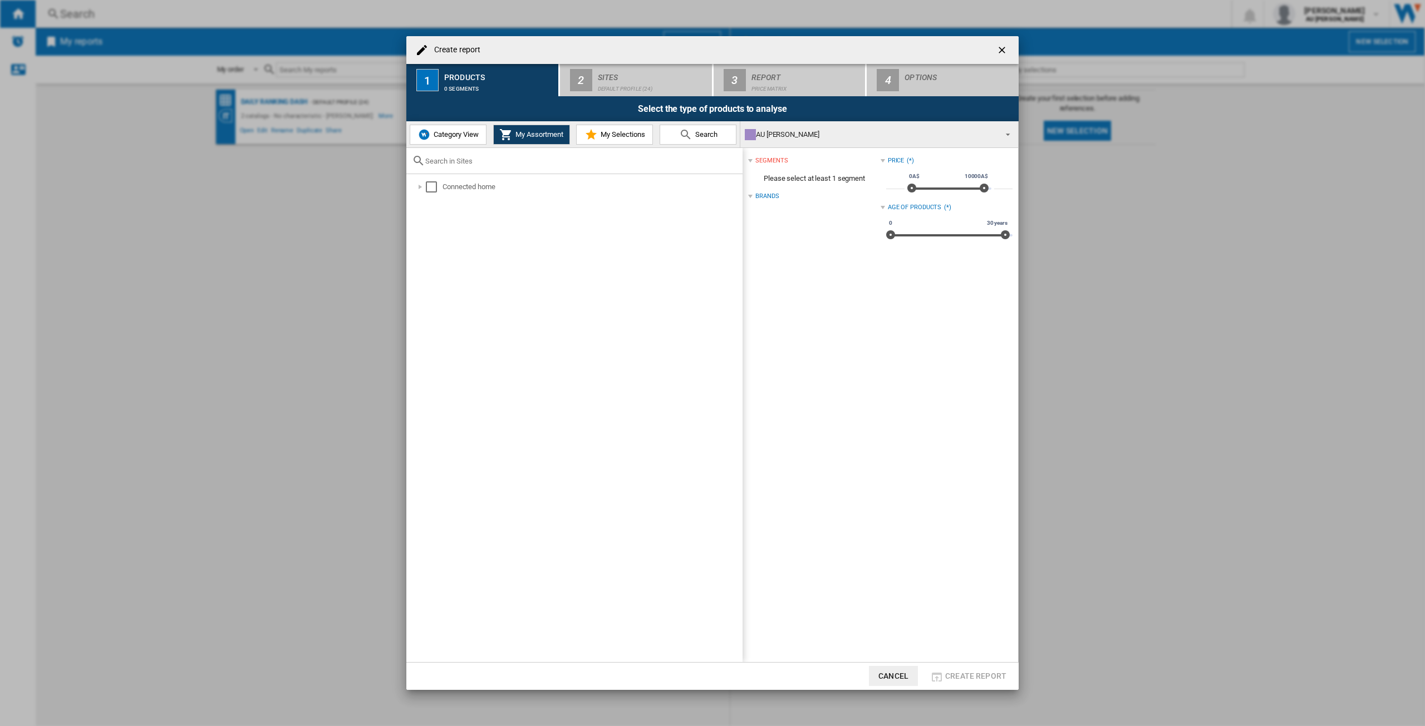
click at [1007, 49] on ng-md-icon "getI18NText('BUTTONS.CLOSE_DIALOG')" at bounding box center [1002, 51] width 13 height 13
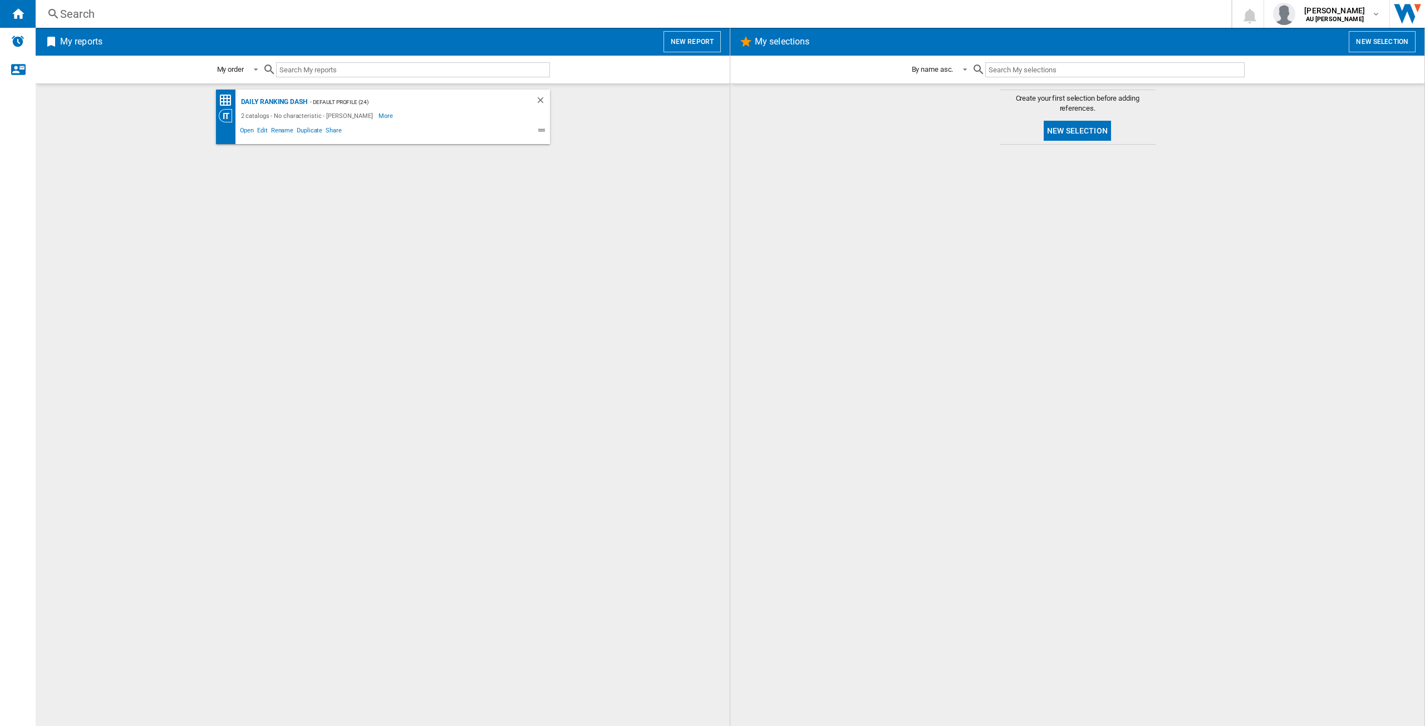
click at [1058, 132] on button "New selection" at bounding box center [1076, 131] width 67 height 20
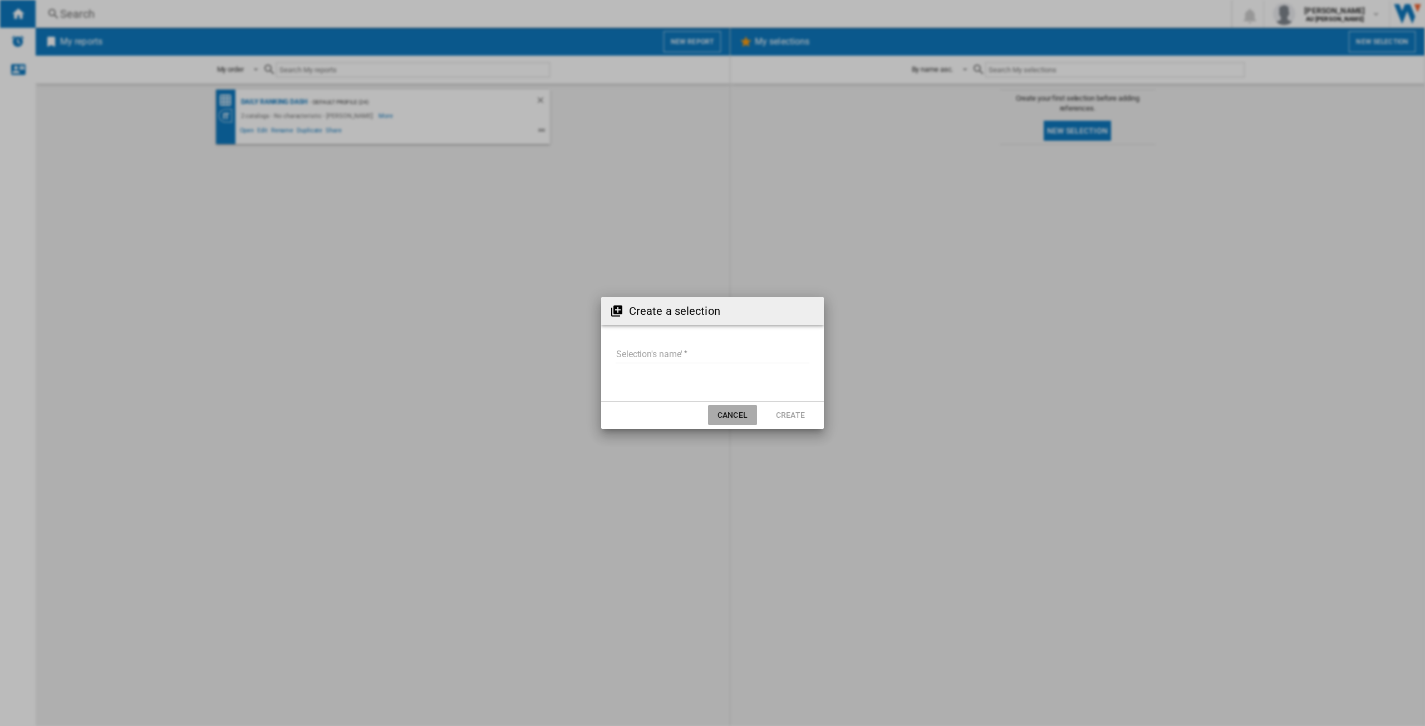
click at [732, 422] on button "Cancel" at bounding box center [732, 415] width 49 height 20
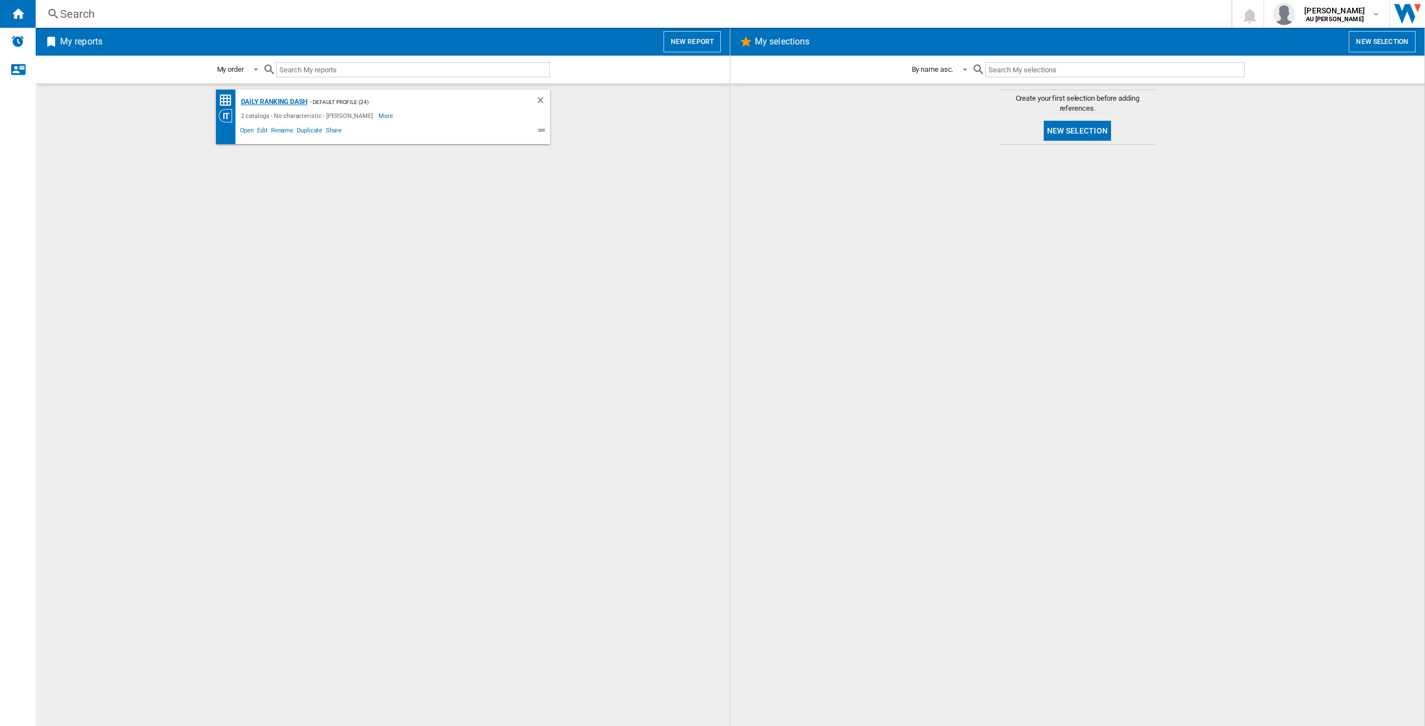
click at [291, 101] on div "Daily Ranking Dash" at bounding box center [272, 102] width 69 height 14
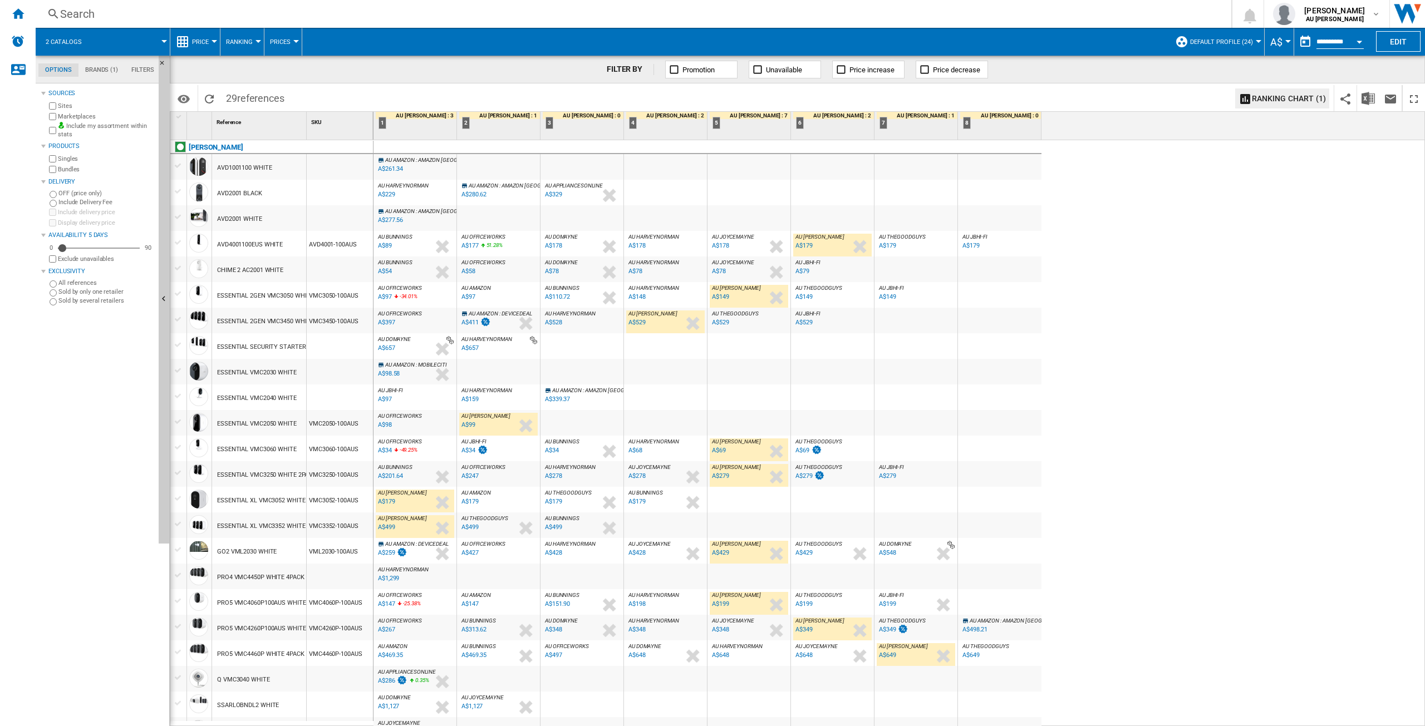
click at [397, 389] on span "AU JBHI-FI" at bounding box center [390, 390] width 25 height 6
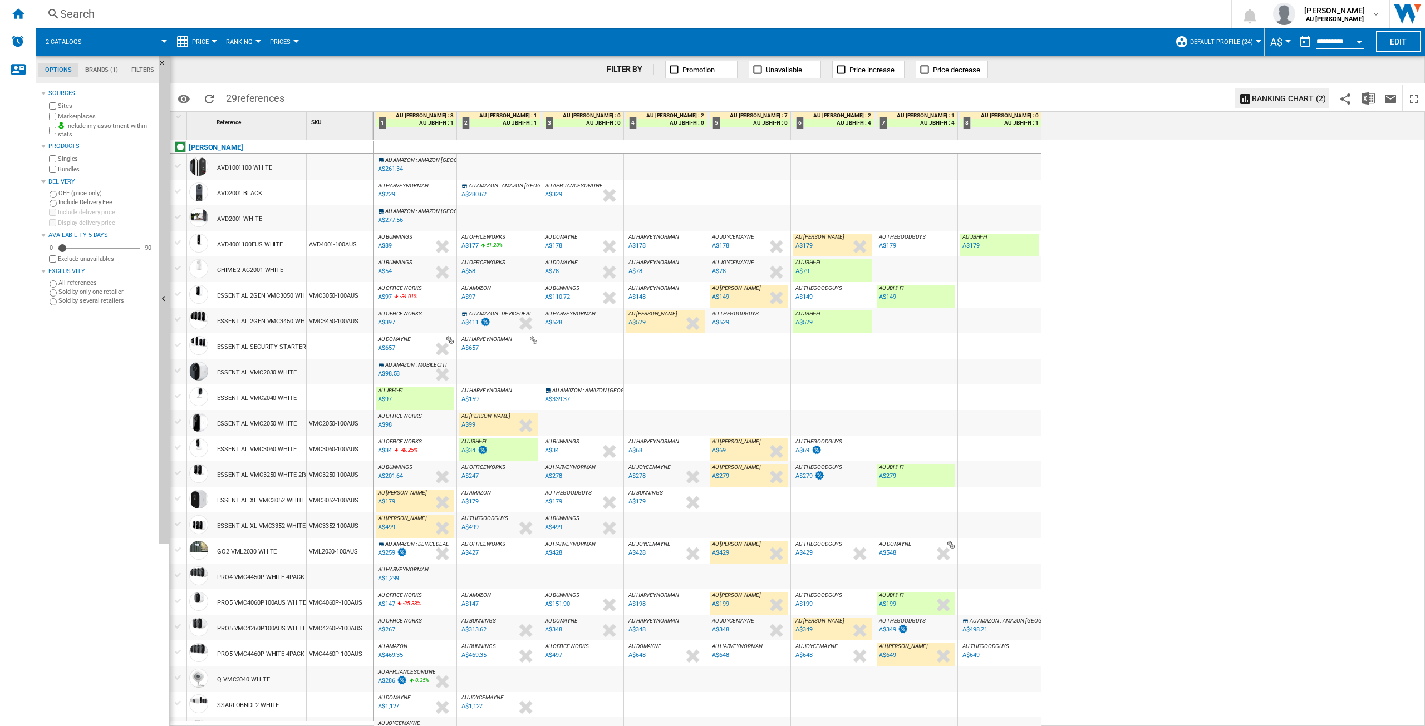
click at [397, 389] on span "AU JBHI-FI" at bounding box center [390, 390] width 25 height 6
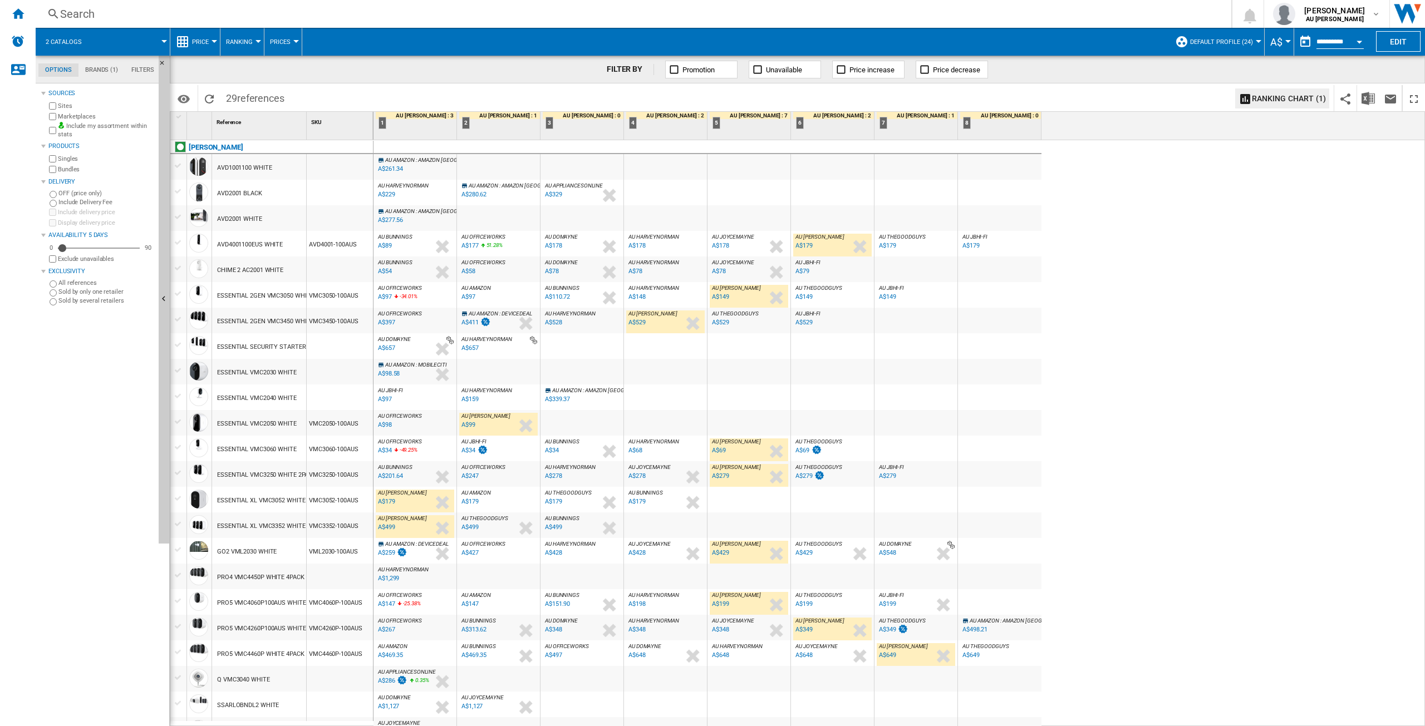
click at [390, 494] on span "AU [PERSON_NAME]" at bounding box center [402, 493] width 48 height 6
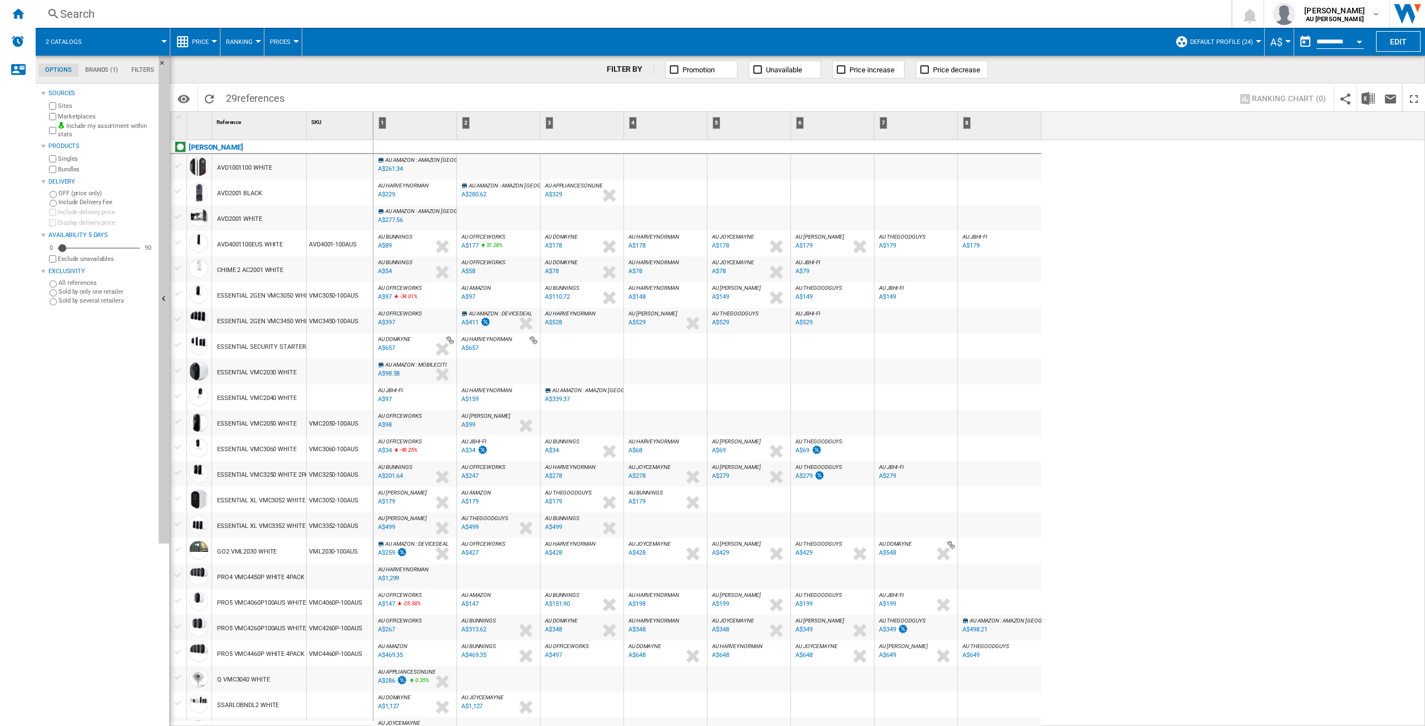
click at [408, 417] on span "AU OFFICEWORKS" at bounding box center [400, 416] width 44 height 6
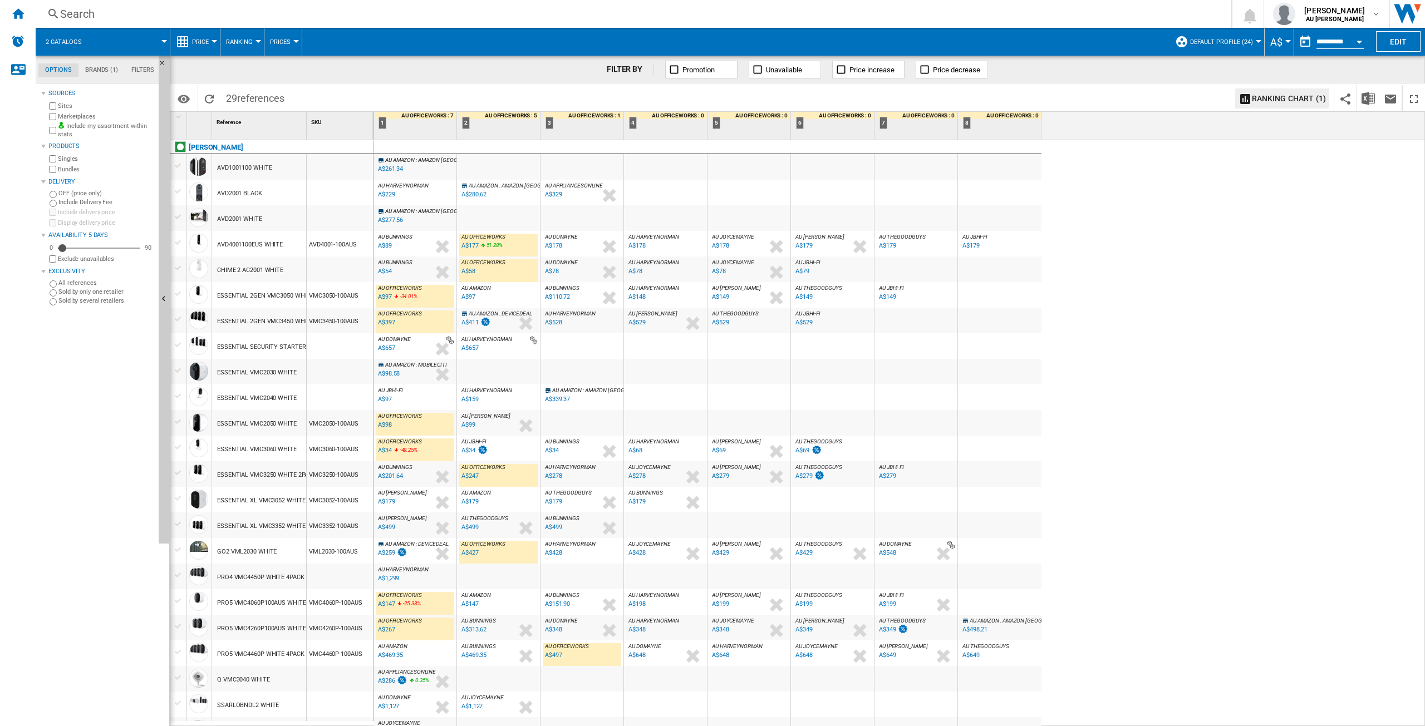
click at [409, 417] on span "AU OFFICEWORKS" at bounding box center [400, 416] width 44 height 6
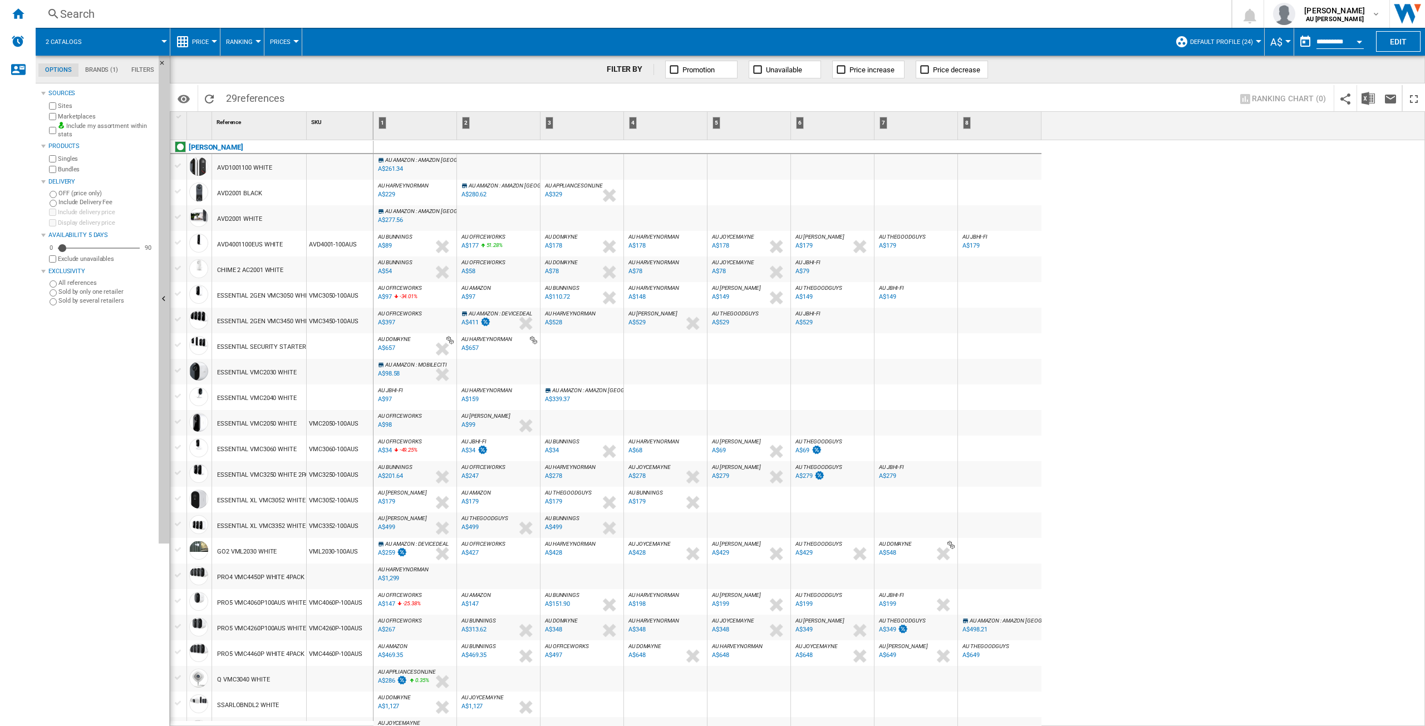
click at [402, 232] on div "AU BUNNINGS : AU BUNNINGS -50.3 % A$89 % N/A AU BUNNINGS : AU BUNNINGS" at bounding box center [414, 244] width 83 height 26
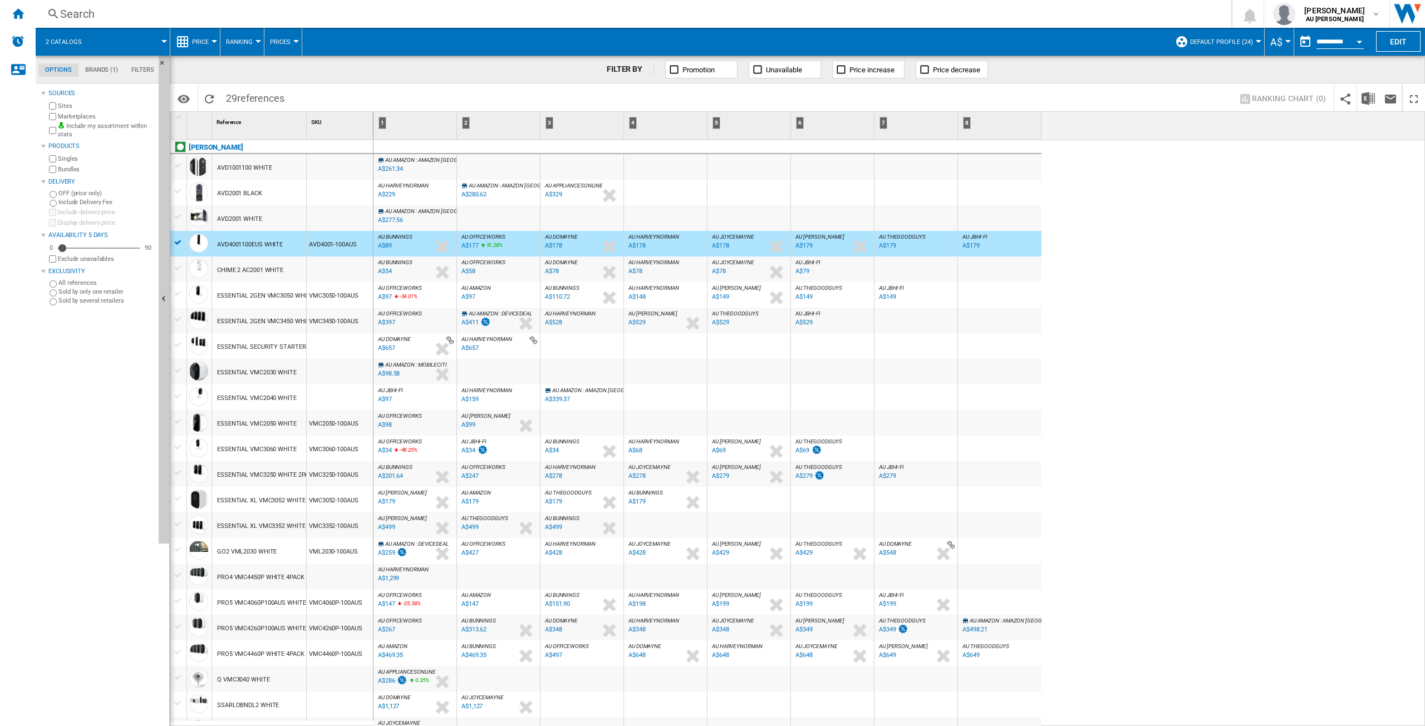
click at [403, 234] on span "AU BUNNINGS" at bounding box center [395, 237] width 35 height 6
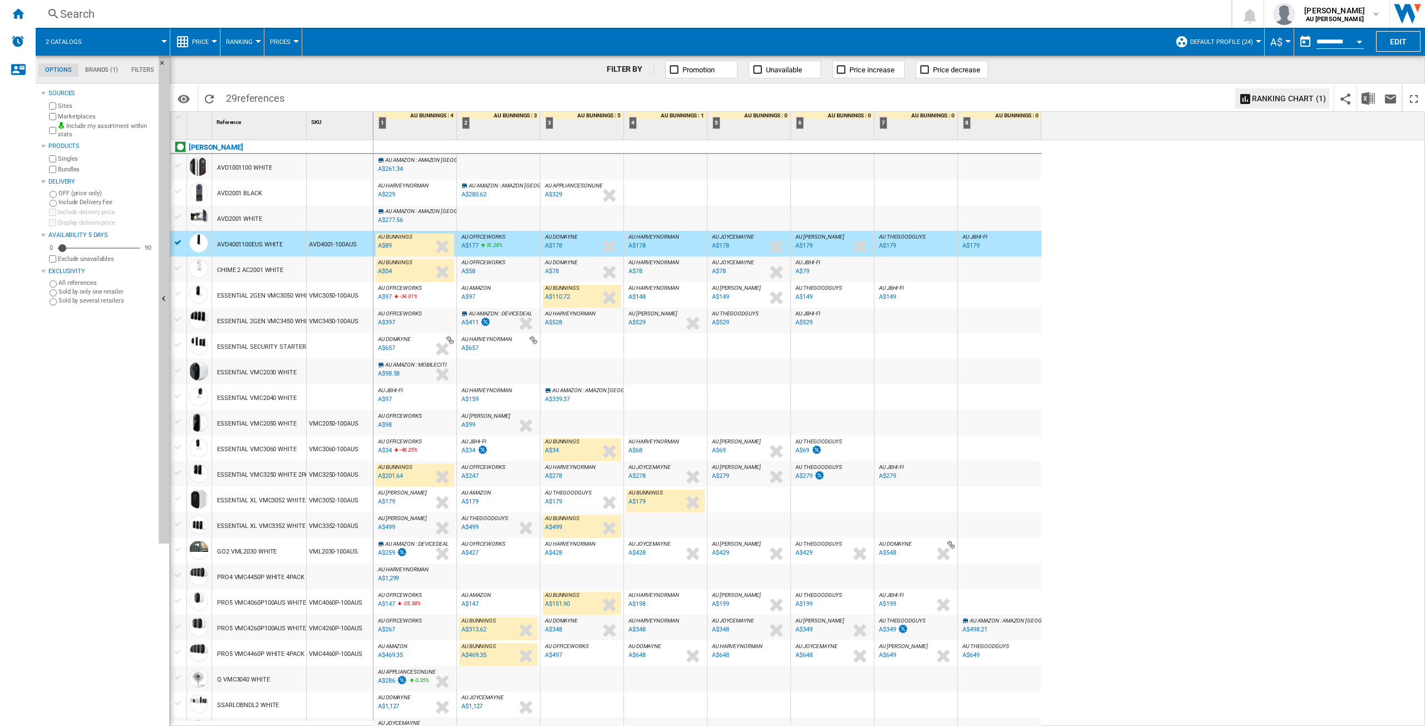
click at [403, 236] on span "AU BUNNINGS" at bounding box center [395, 237] width 35 height 6
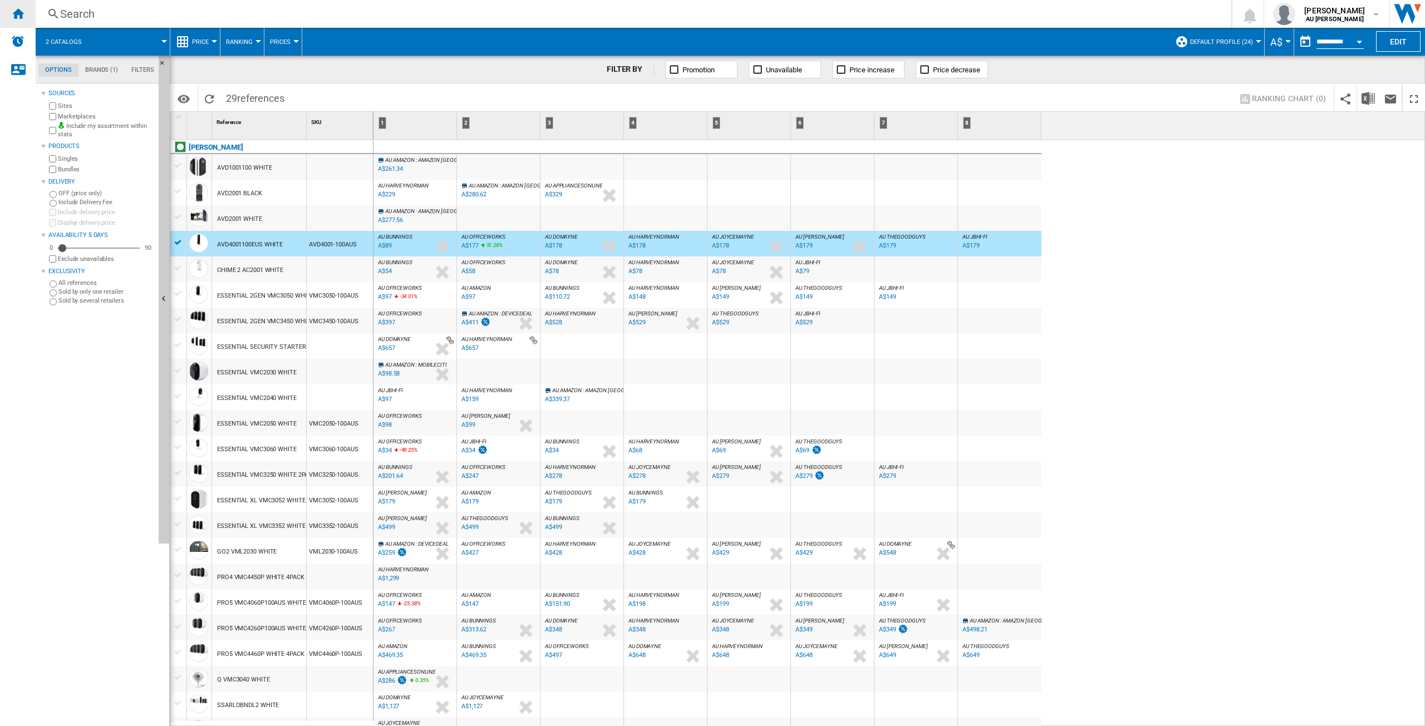
click at [21, 22] on div "Home" at bounding box center [18, 14] width 36 height 28
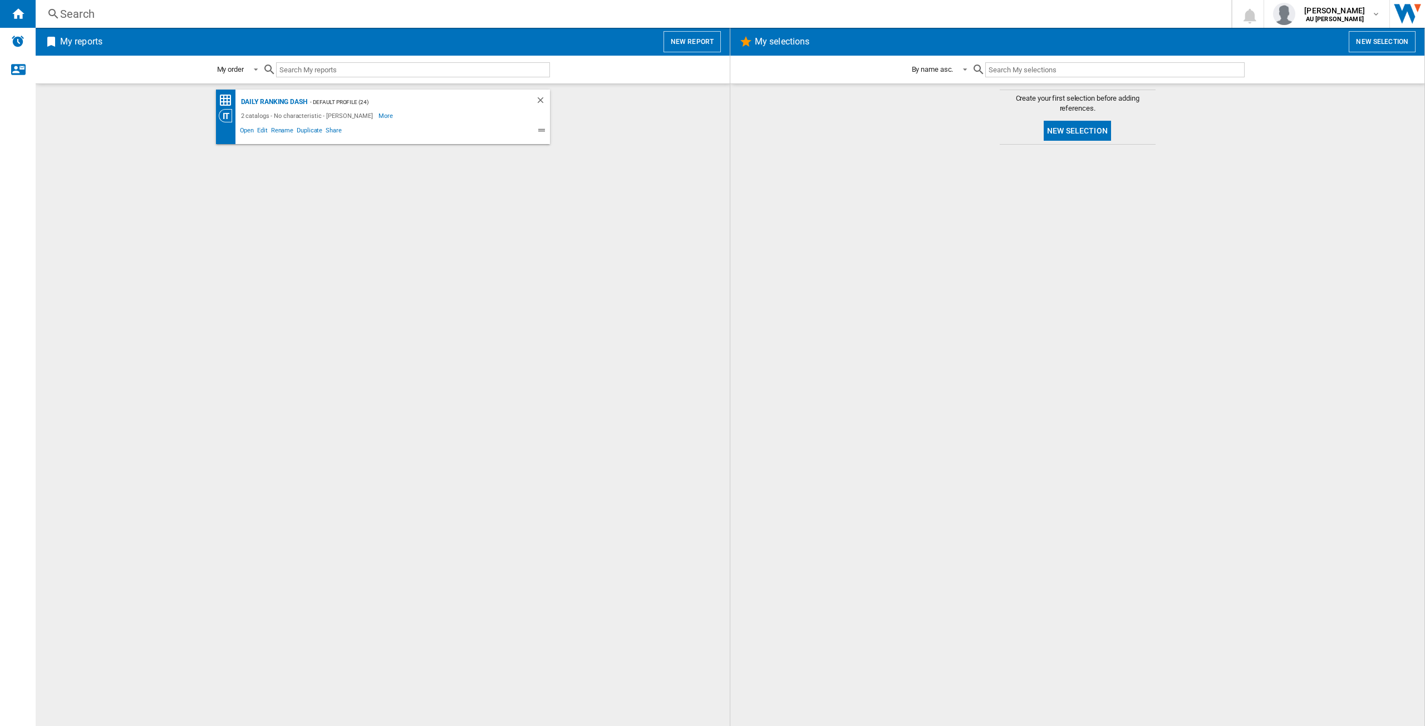
click at [853, 154] on div at bounding box center [1077, 435] width 672 height 570
click at [736, 625] on md-content "Create your first selection before adding references. New selection" at bounding box center [1077, 404] width 694 height 643
